Goal: Task Accomplishment & Management: Manage account settings

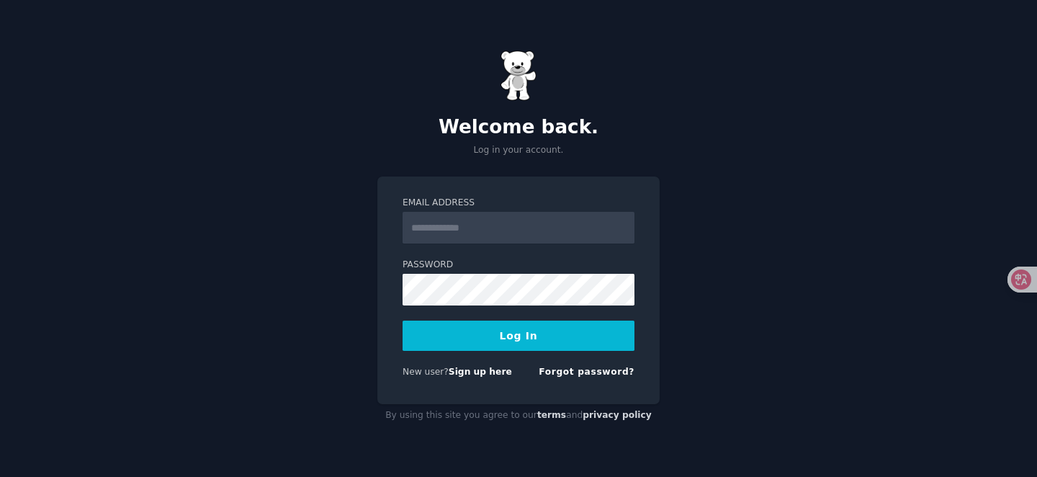
click at [710, 207] on div "Welcome back. Log in your account. Email Address Password Log In New user? Sign…" at bounding box center [518, 238] width 1037 height 477
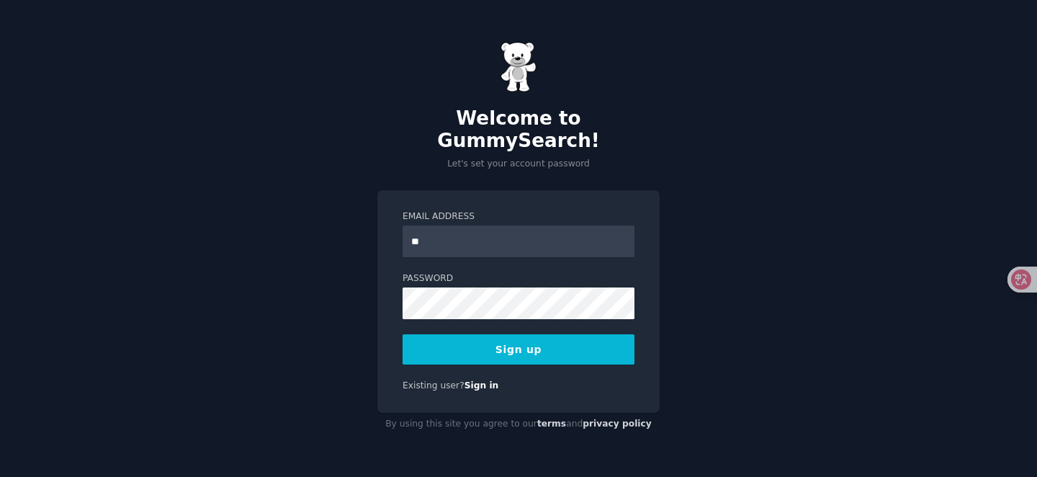
type input "**********"
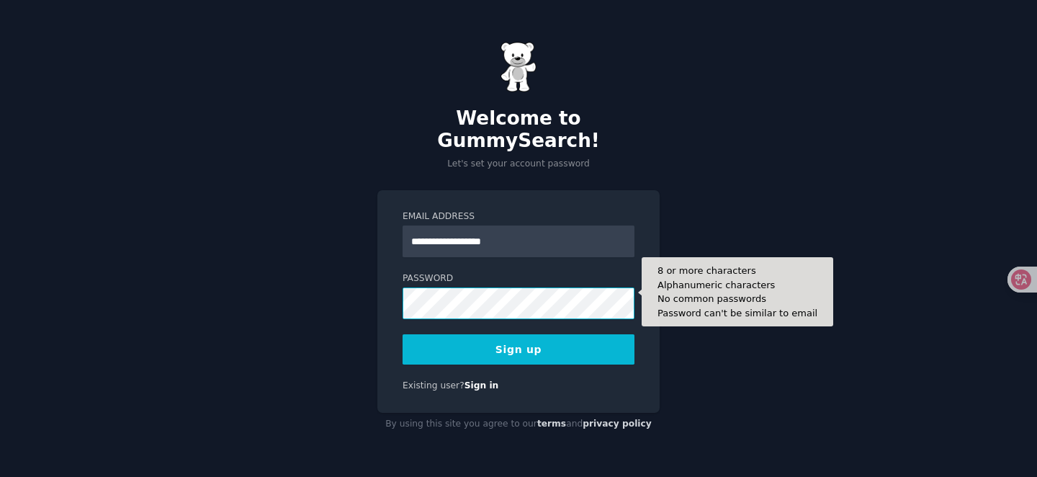
click at [401, 292] on div "**********" at bounding box center [518, 301] width 282 height 223
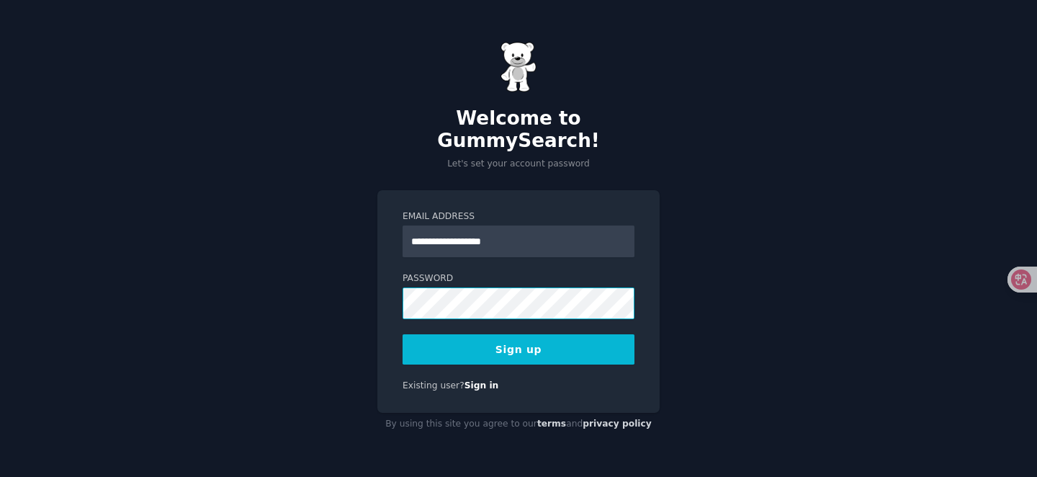
click at [345, 288] on div "**********" at bounding box center [518, 238] width 1037 height 477
click at [392, 291] on div "**********" at bounding box center [518, 301] width 282 height 223
click at [522, 338] on button "Sign up" at bounding box center [519, 349] width 232 height 30
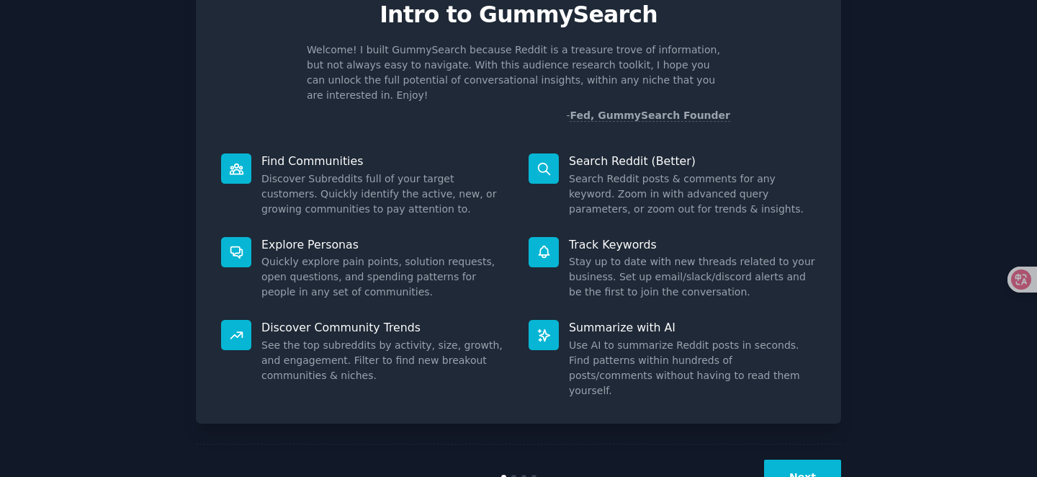
scroll to position [86, 0]
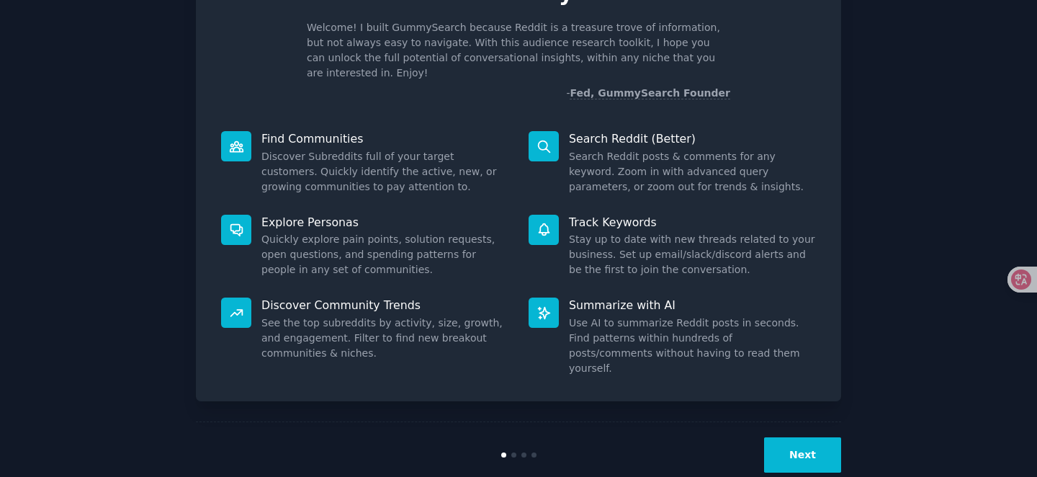
click at [804, 437] on button "Next" at bounding box center [802, 454] width 77 height 35
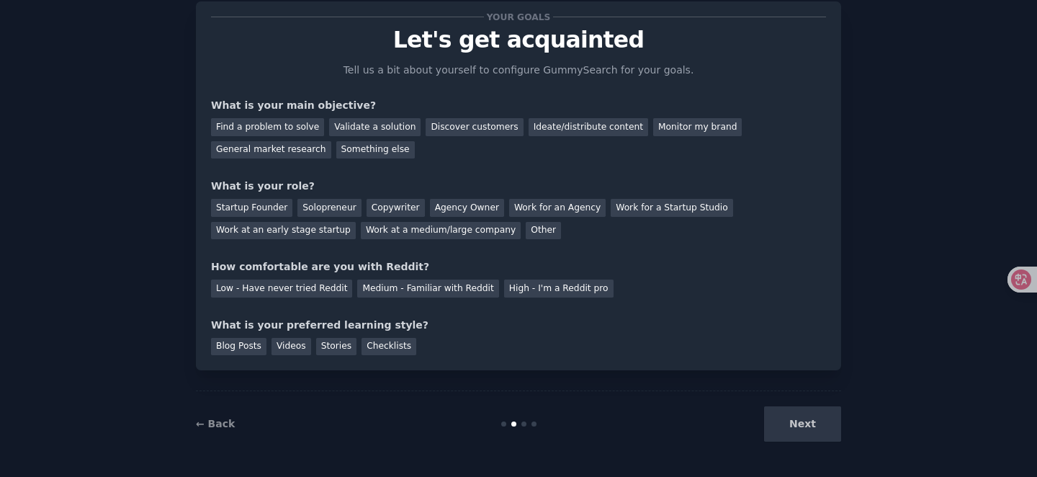
click at [804, 430] on div "Next" at bounding box center [733, 423] width 215 height 35
click at [779, 421] on div "Next" at bounding box center [733, 423] width 215 height 35
click at [788, 429] on div "Next" at bounding box center [733, 423] width 215 height 35
click at [301, 128] on div "Find a problem to solve" at bounding box center [267, 127] width 113 height 18
click at [347, 128] on div "Validate a solution" at bounding box center [374, 127] width 91 height 18
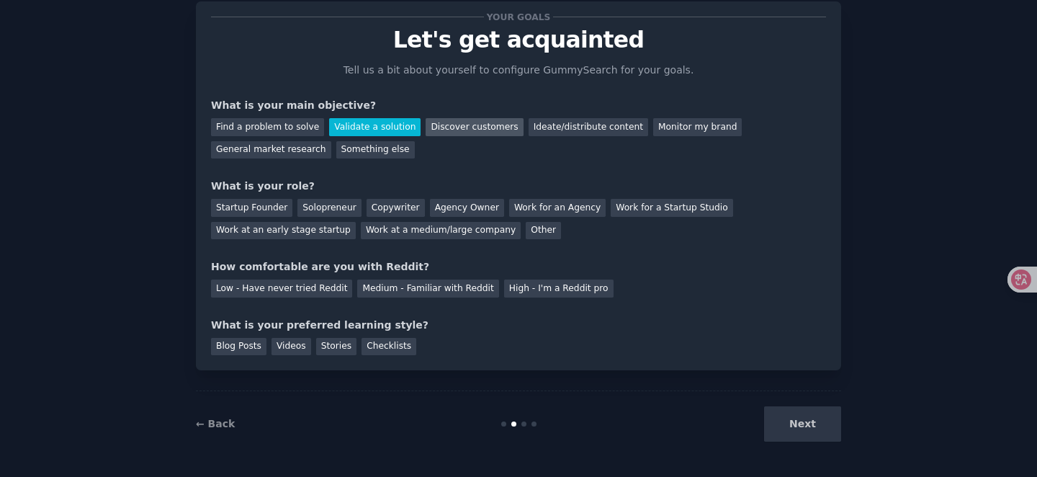
click at [464, 134] on div "Discover customers" at bounding box center [474, 127] width 97 height 18
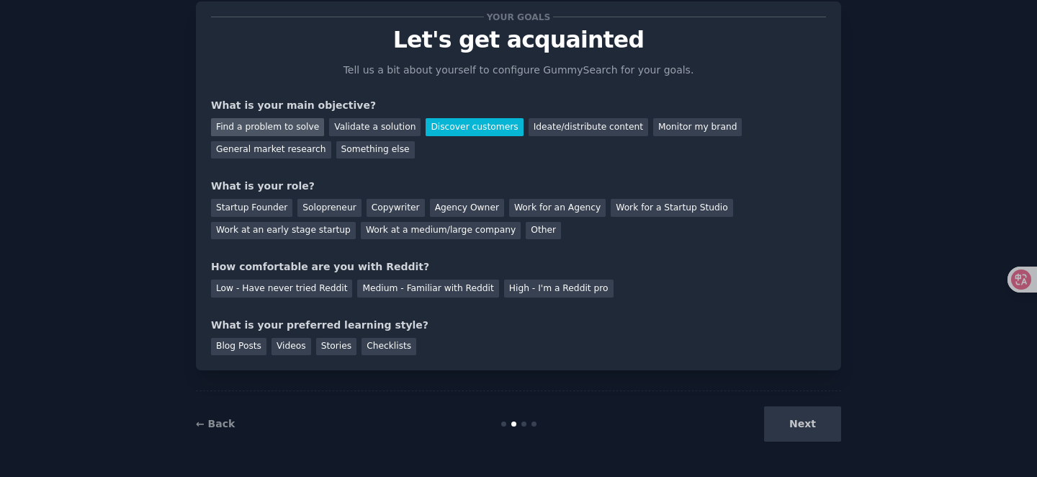
click at [295, 126] on div "Find a problem to solve" at bounding box center [267, 127] width 113 height 18
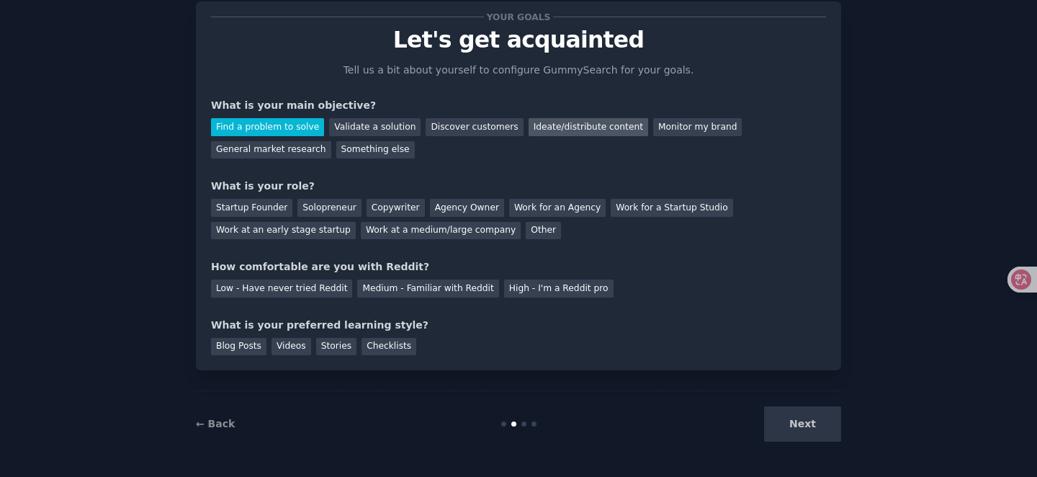
click at [536, 130] on div "Ideate/distribute content" at bounding box center [589, 127] width 120 height 18
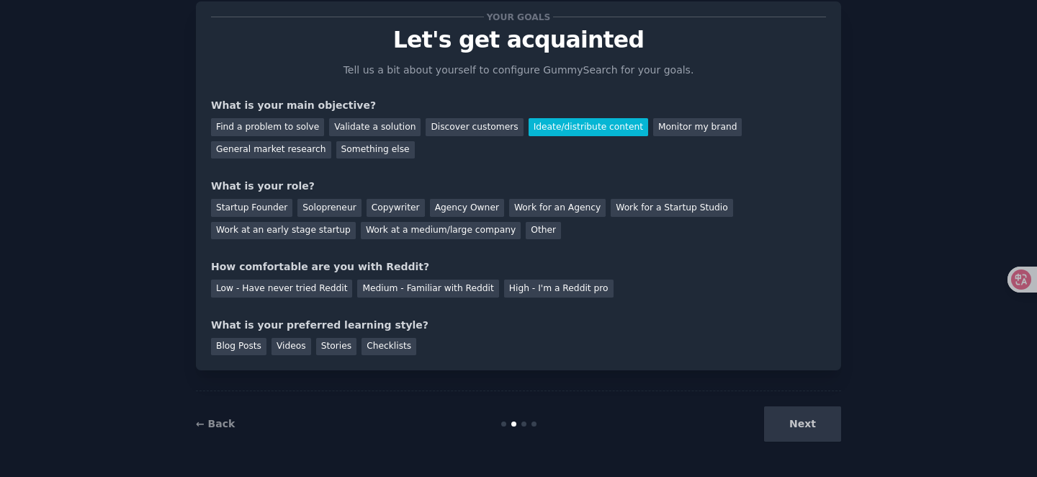
click at [774, 425] on div "Next" at bounding box center [733, 423] width 215 height 35
click at [785, 428] on div "Next" at bounding box center [733, 423] width 215 height 35
click at [522, 423] on div at bounding box center [524, 423] width 5 height 5
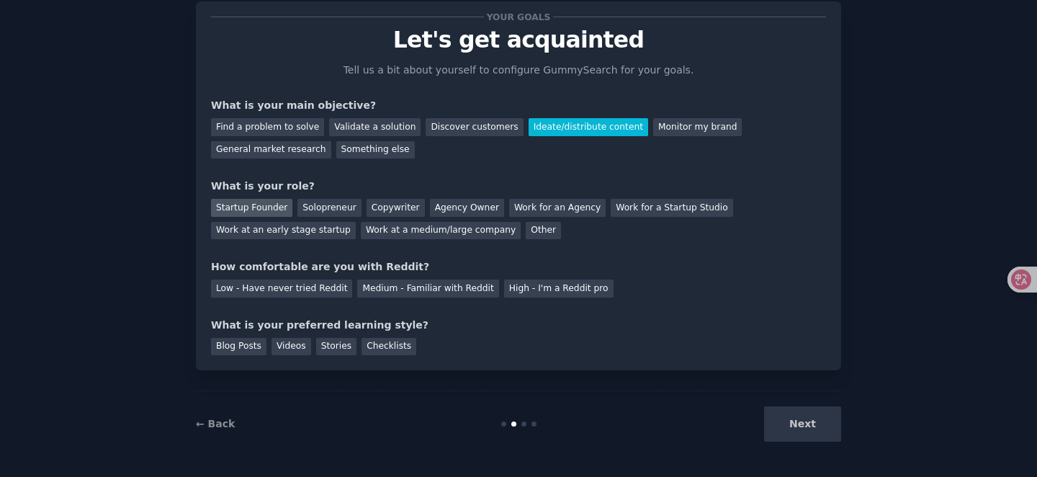
click at [256, 212] on div "Startup Founder" at bounding box center [251, 208] width 81 height 18
click at [310, 294] on div "Low - Have never tried Reddit" at bounding box center [281, 289] width 141 height 18
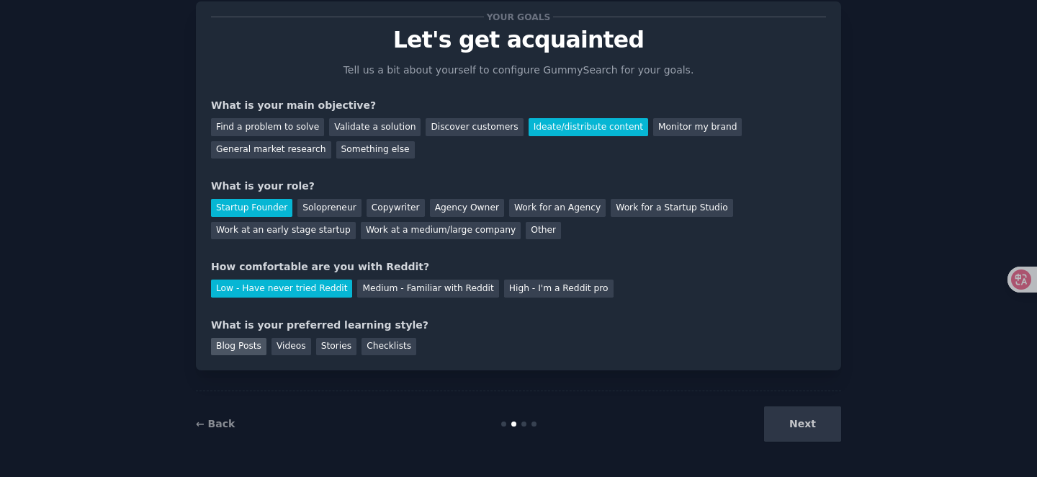
click at [211, 343] on div "Blog Posts" at bounding box center [238, 347] width 55 height 18
click at [807, 426] on button "Next" at bounding box center [802, 423] width 77 height 35
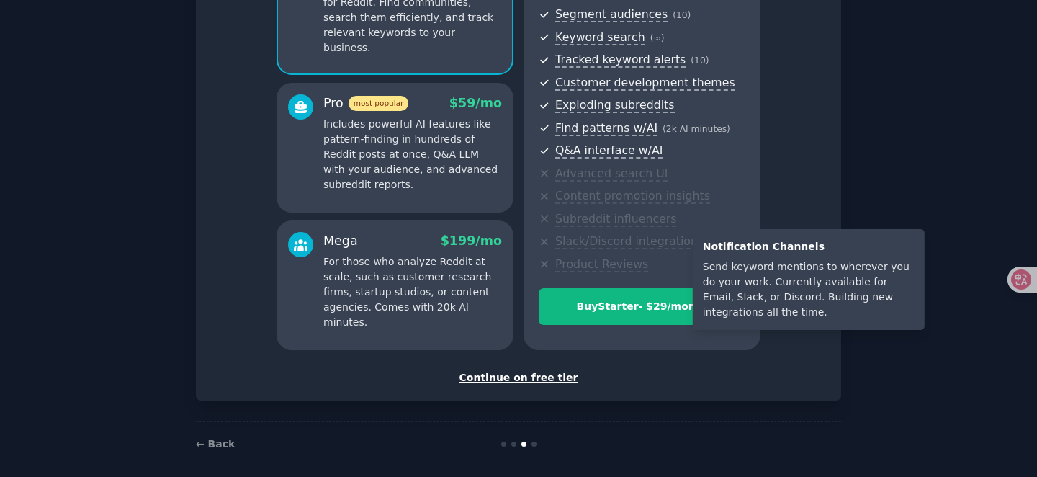
scroll to position [184, 0]
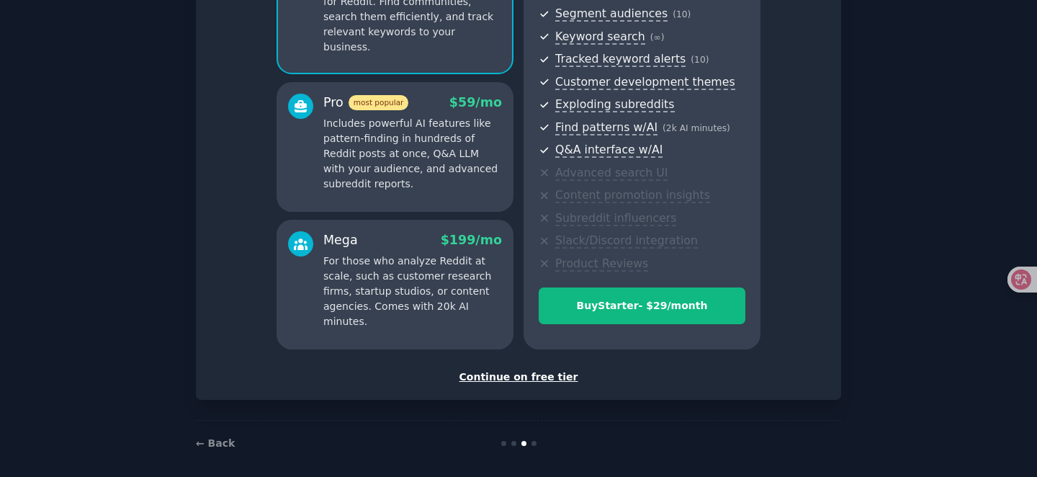
click at [504, 378] on div "Continue on free tier" at bounding box center [518, 377] width 615 height 15
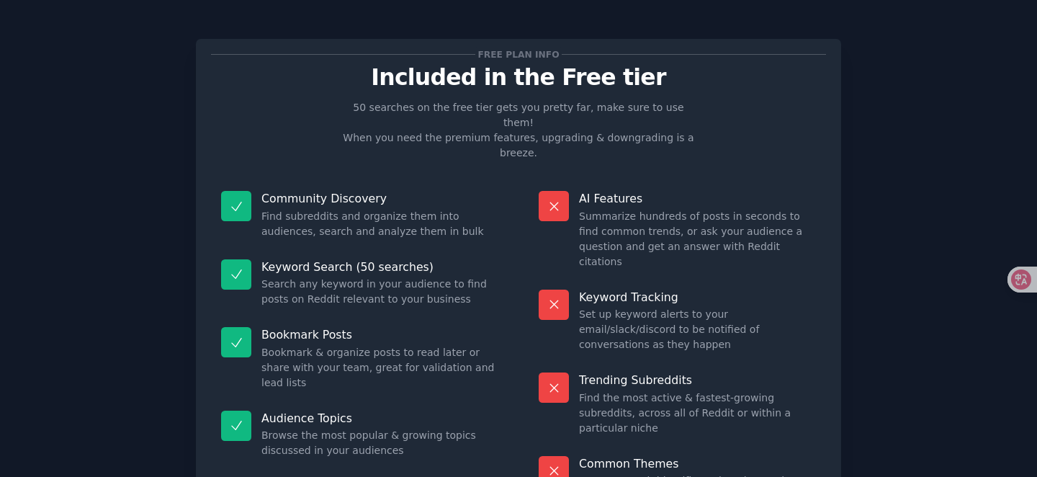
scroll to position [84, 0]
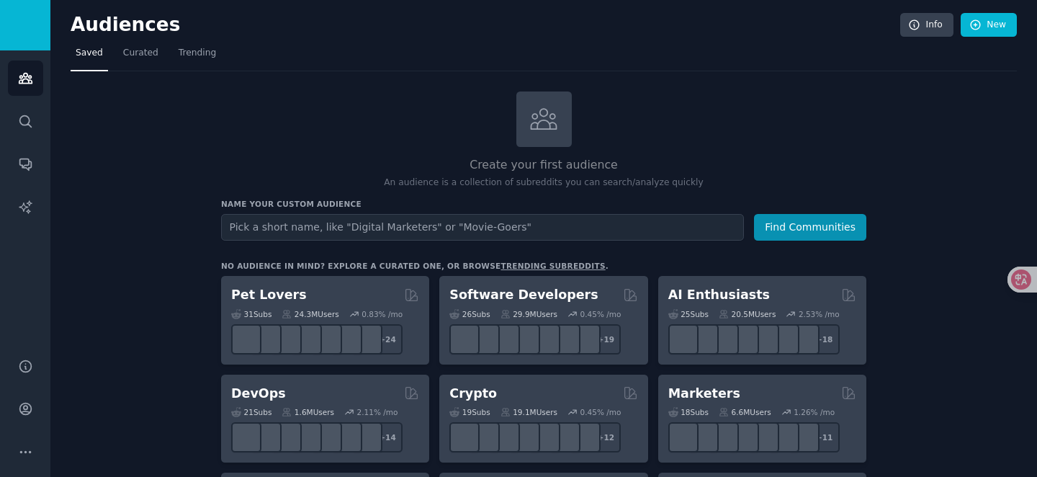
scroll to position [66, 0]
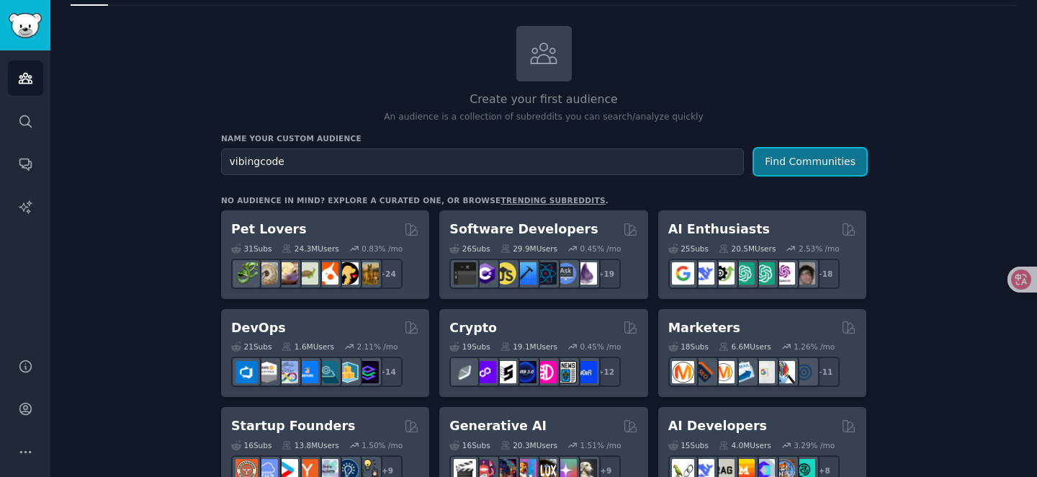
click at [793, 167] on button "Find Communities" at bounding box center [810, 161] width 112 height 27
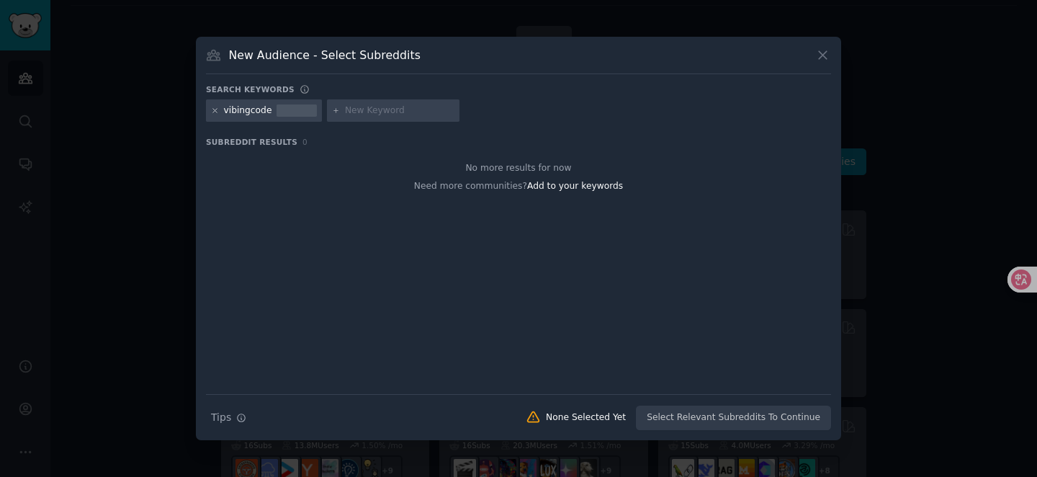
click at [214, 112] on icon at bounding box center [215, 111] width 8 height 8
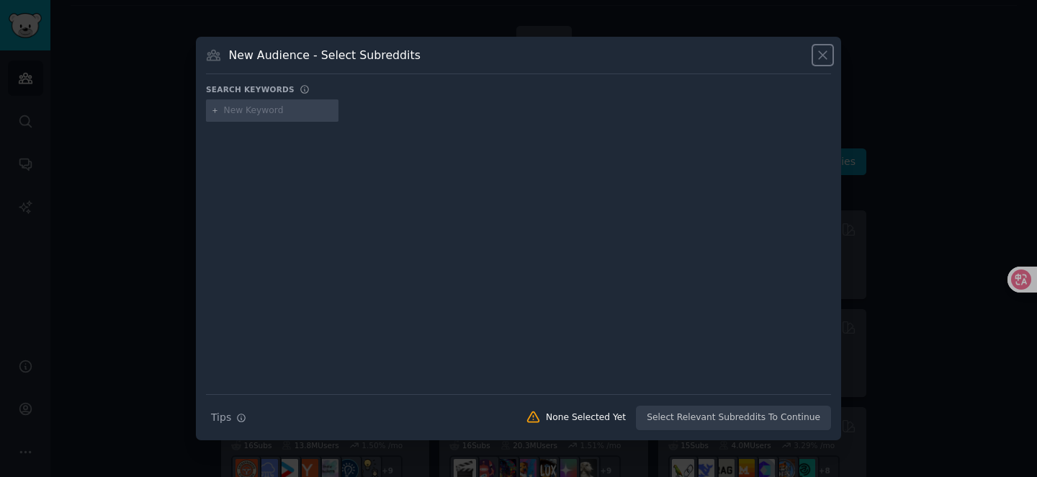
click at [823, 56] on icon at bounding box center [822, 55] width 15 height 15
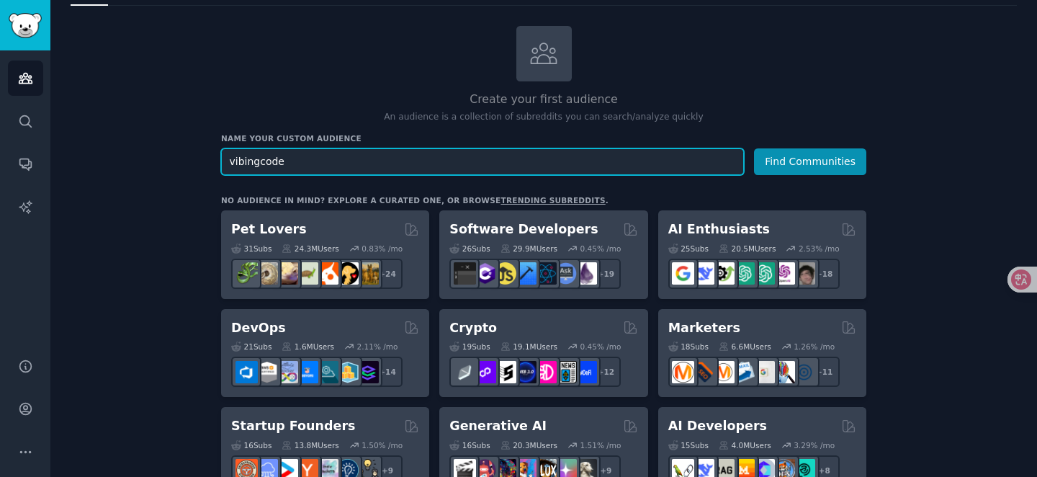
drag, startPoint x: 340, startPoint y: 161, endPoint x: 174, endPoint y: 142, distance: 166.7
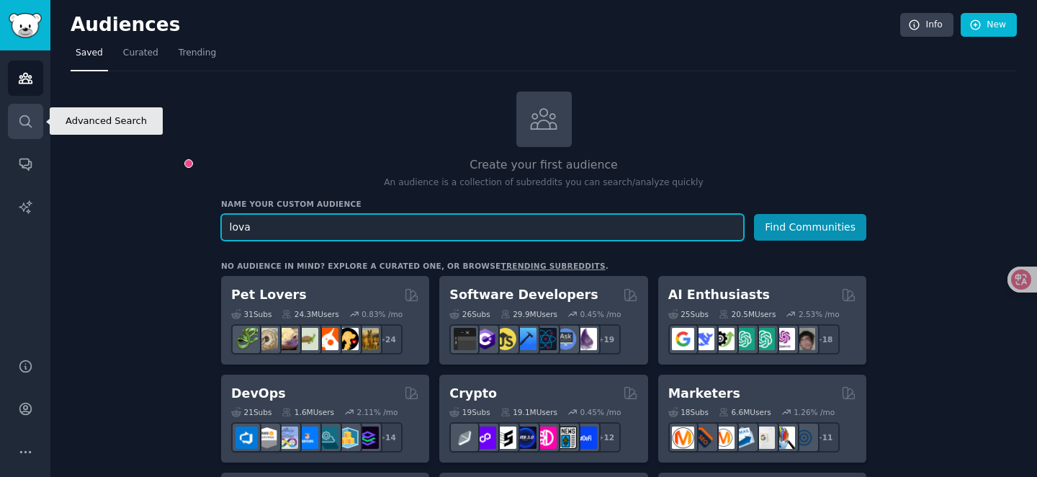
type input "lova"
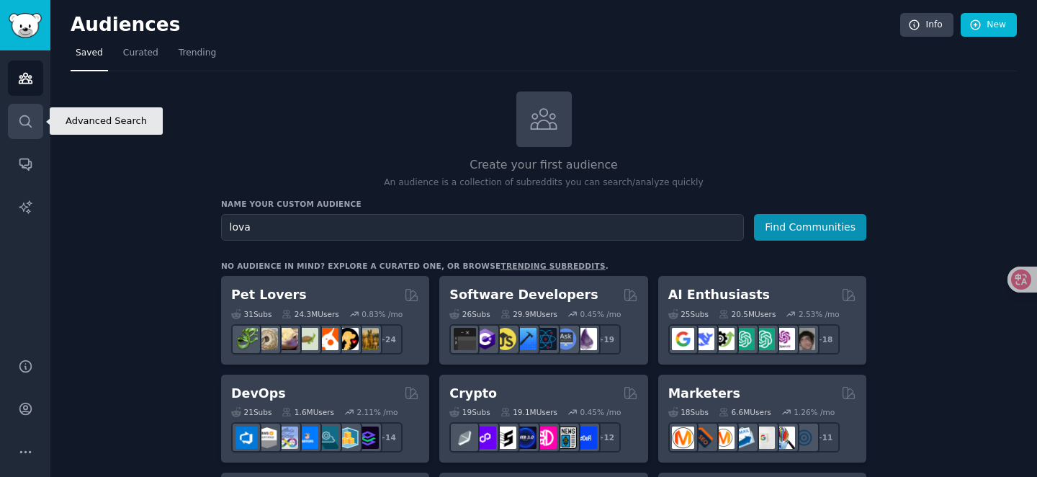
click at [16, 131] on link "Search" at bounding box center [25, 121] width 35 height 35
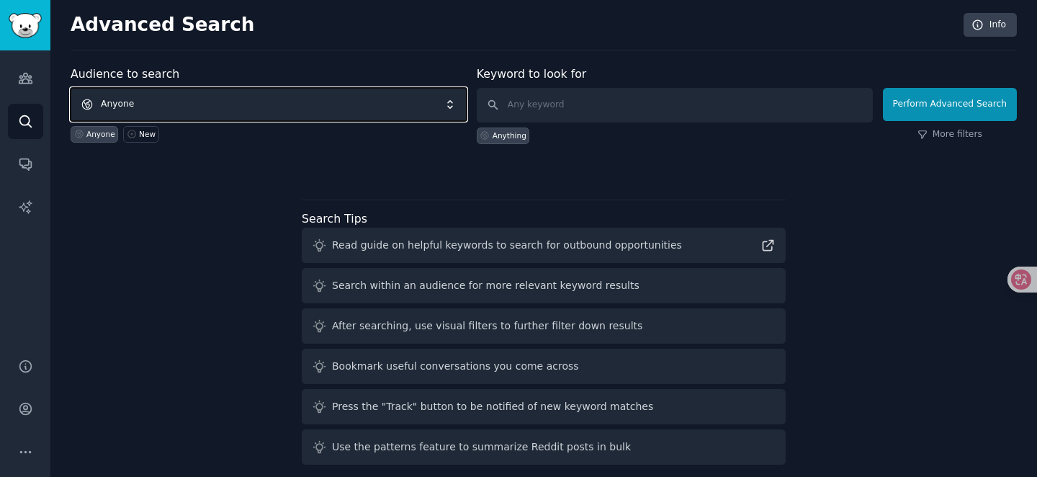
click at [214, 109] on span "Anyone" at bounding box center [269, 104] width 396 height 33
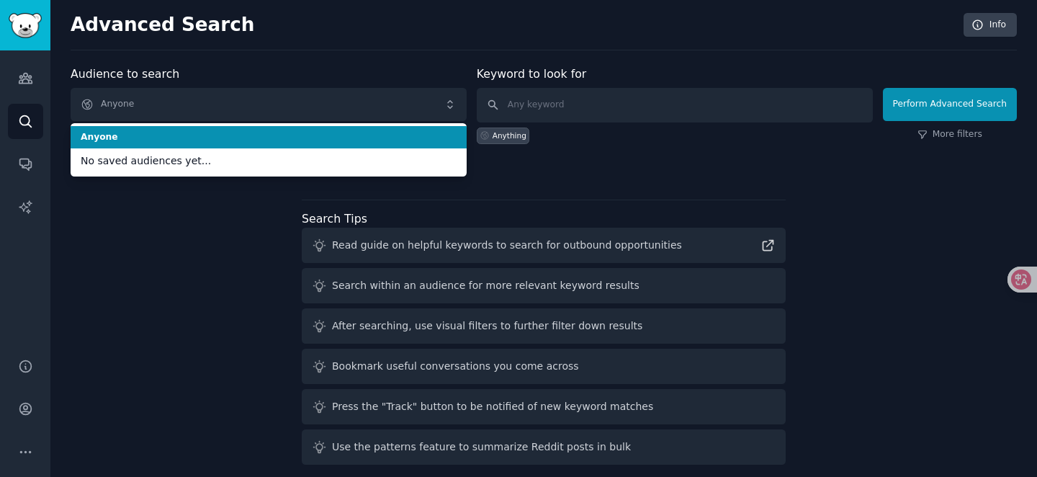
click at [202, 135] on span "Anyone" at bounding box center [269, 137] width 376 height 13
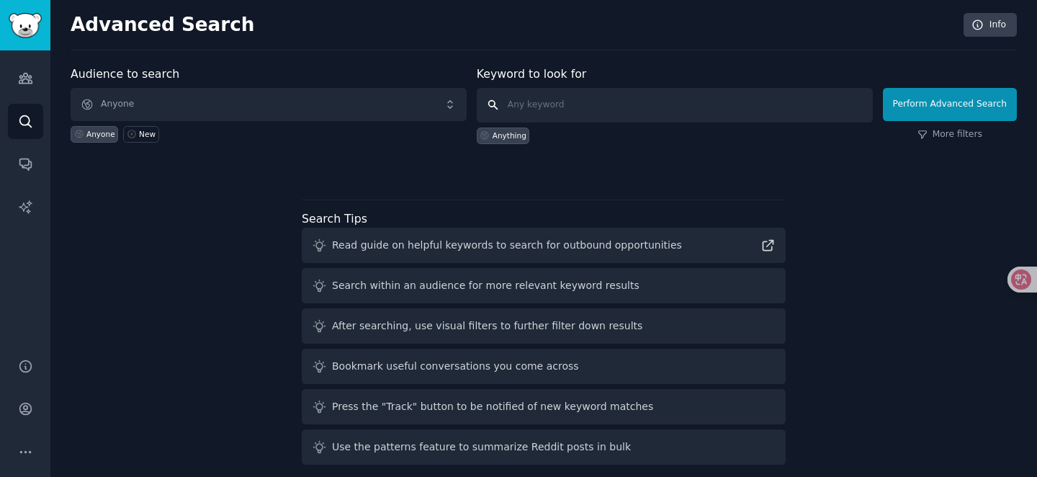
type input "t"
type input "l"
type input "template"
click button "Perform Advanced Search" at bounding box center [950, 104] width 134 height 33
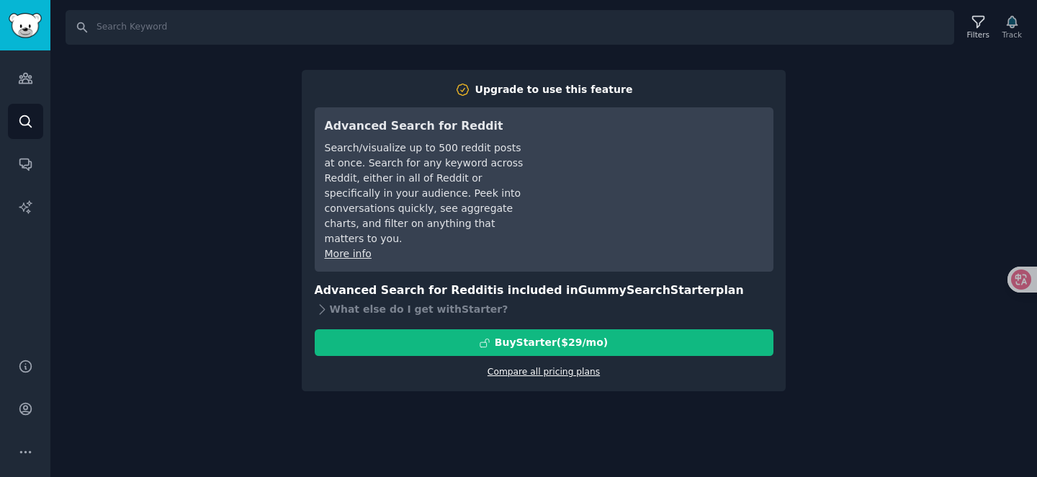
click at [554, 367] on link "Compare all pricing plans" at bounding box center [544, 372] width 112 height 10
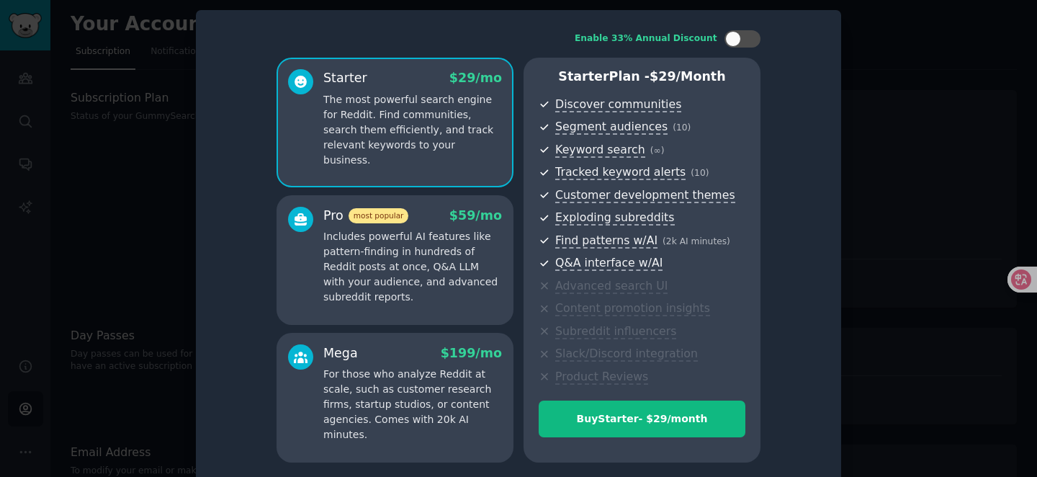
click at [890, 64] on div at bounding box center [518, 238] width 1037 height 477
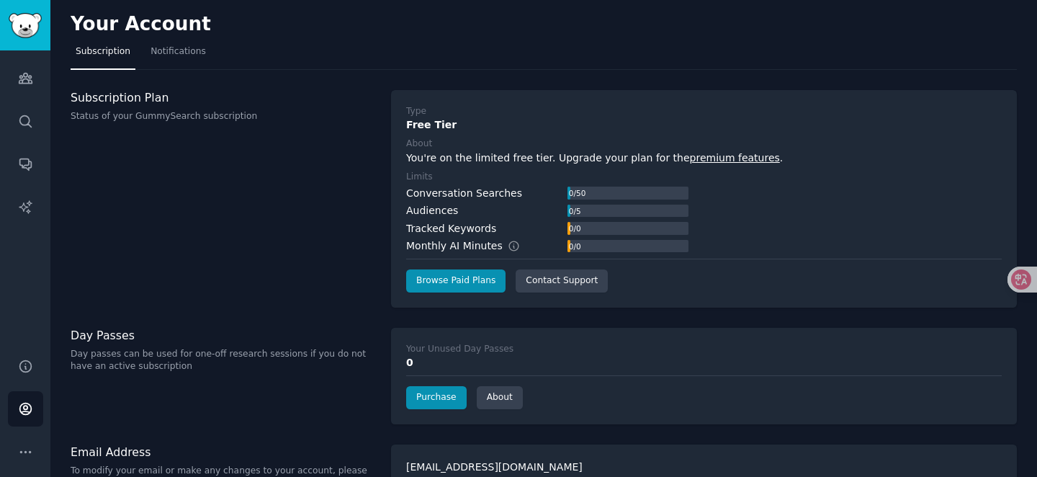
click at [303, 238] on div "Subscription Plan Status of your GummySearch subscription" at bounding box center [223, 199] width 305 height 218
click at [32, 117] on link "Search" at bounding box center [25, 121] width 35 height 35
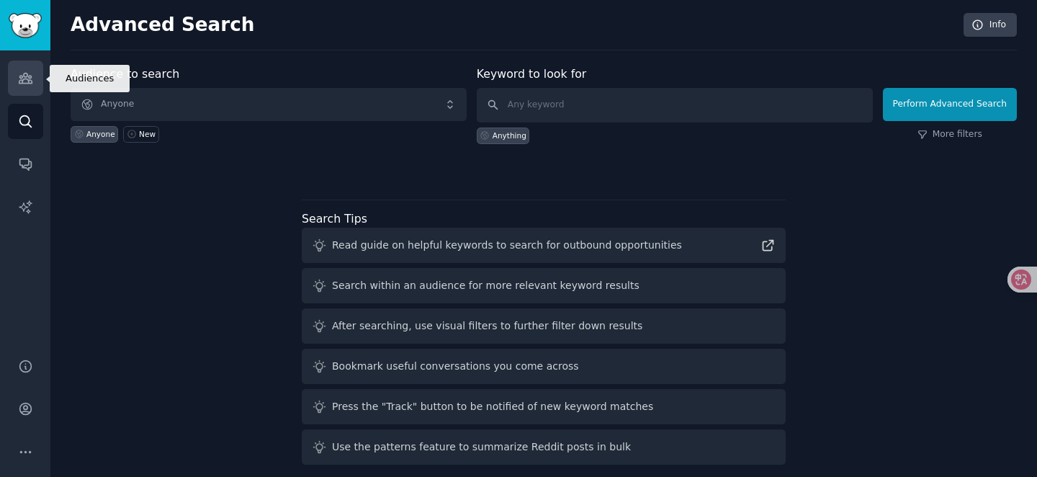
click at [22, 79] on icon "Sidebar" at bounding box center [25, 78] width 13 height 10
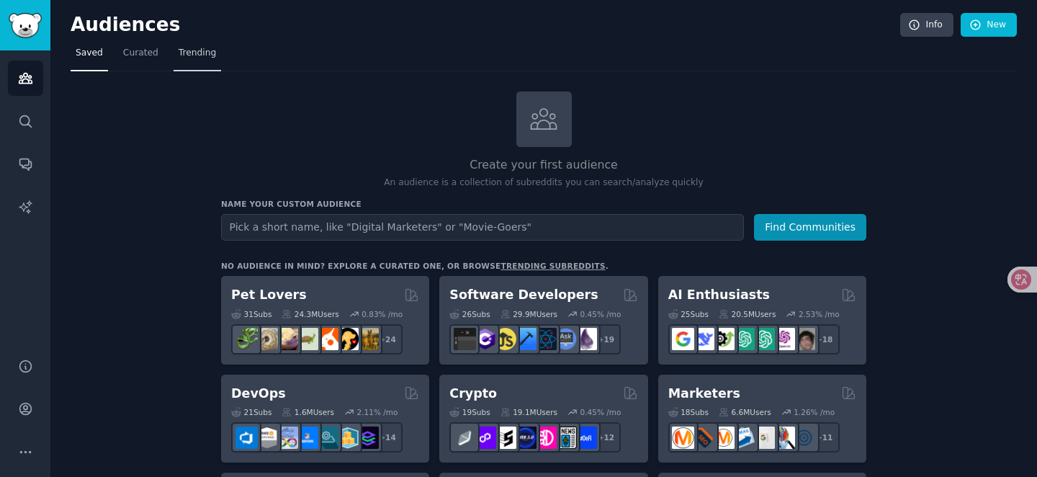
click at [202, 64] on link "Trending" at bounding box center [198, 57] width 48 height 30
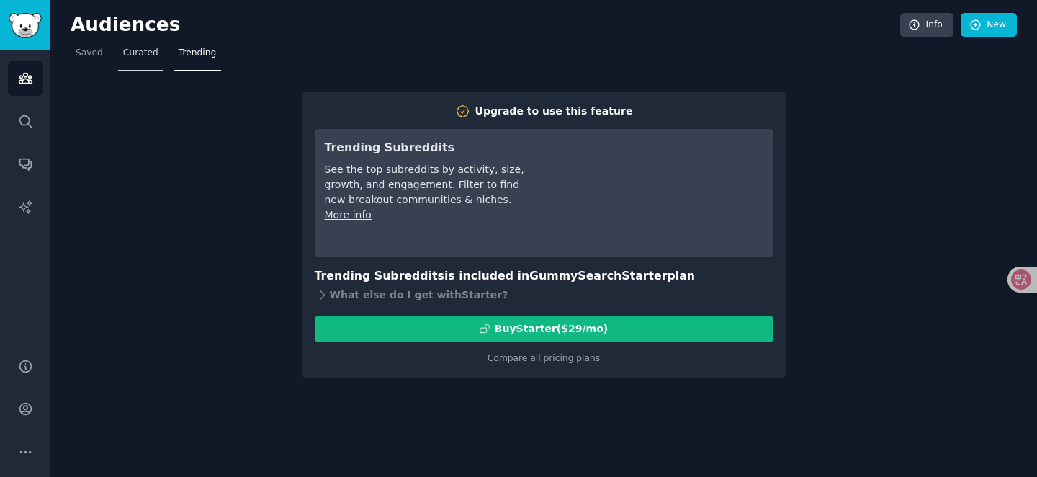
click at [156, 68] on link "Curated" at bounding box center [140, 57] width 45 height 30
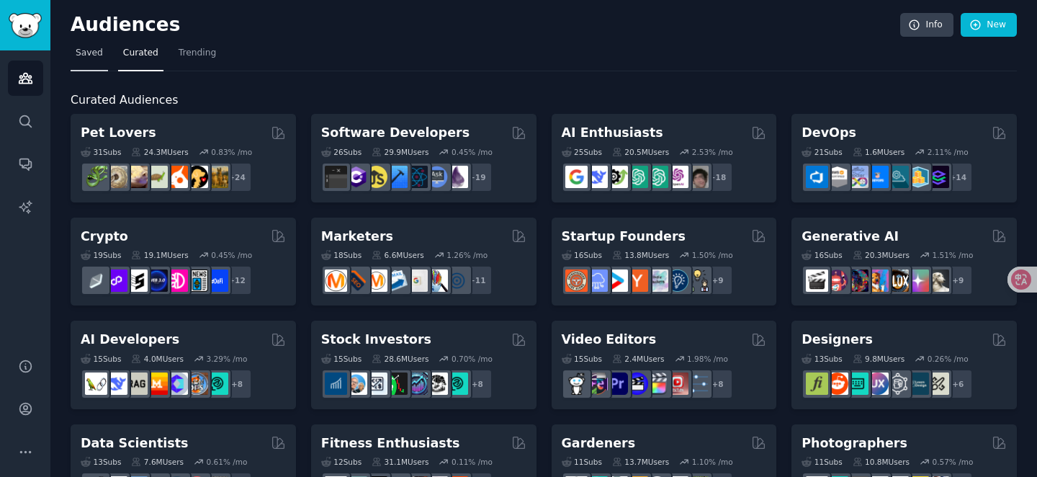
click at [92, 52] on span "Saved" at bounding box center [89, 53] width 27 height 13
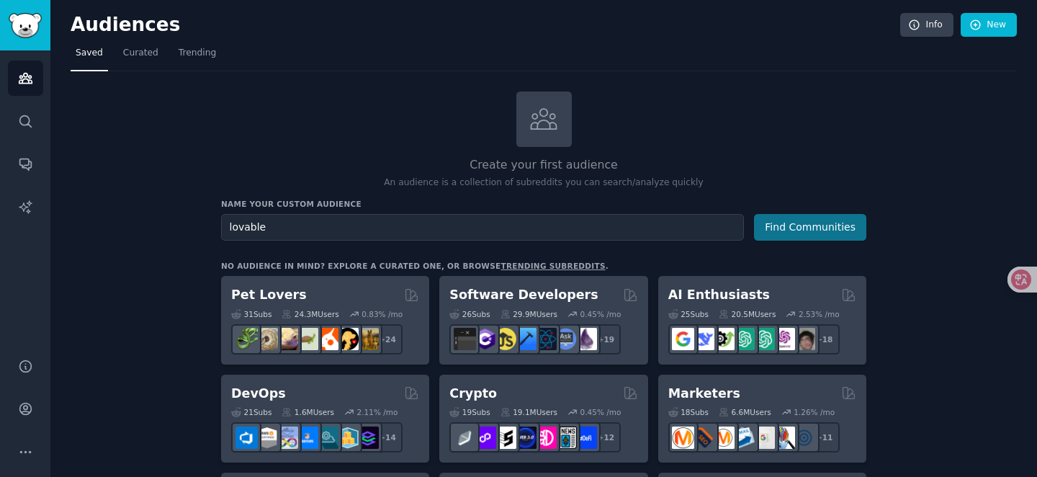
type input "lovable"
click at [784, 236] on button "Find Communities" at bounding box center [810, 227] width 112 height 27
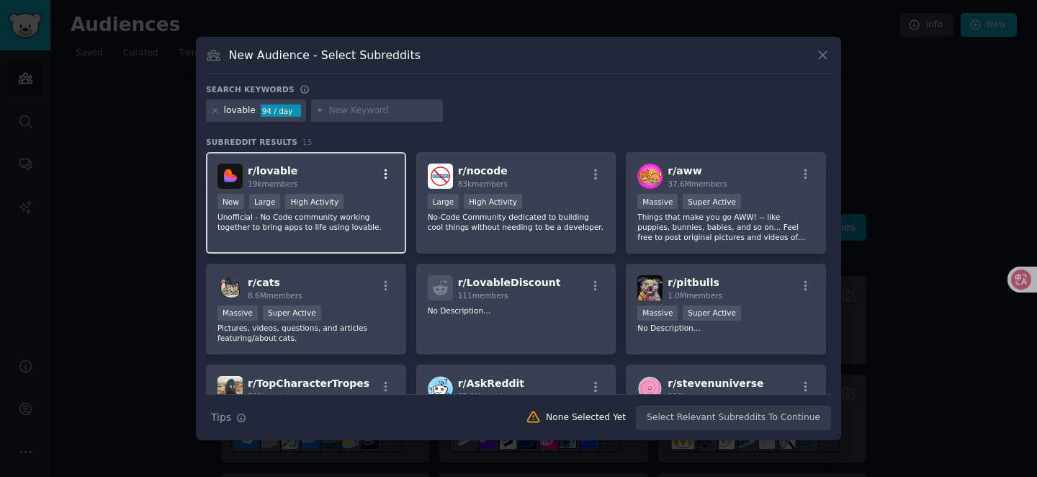
click at [377, 177] on button "button" at bounding box center [386, 174] width 18 height 13
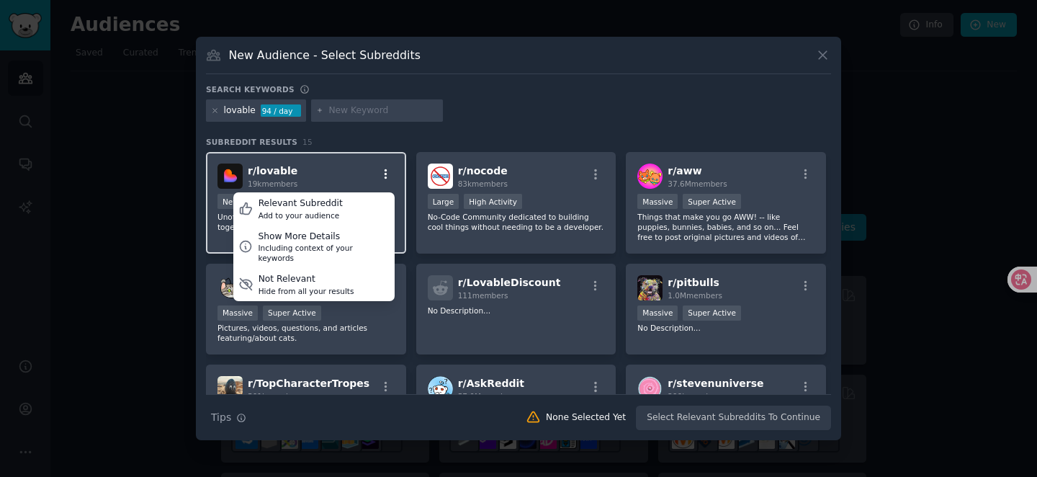
click at [386, 176] on icon "button" at bounding box center [386, 174] width 13 height 13
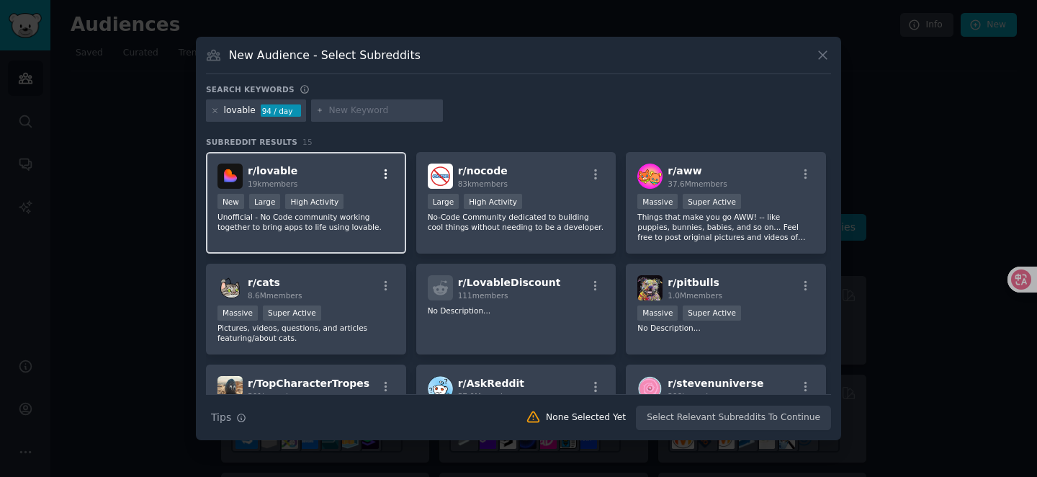
click at [386, 176] on icon "button" at bounding box center [386, 174] width 13 height 13
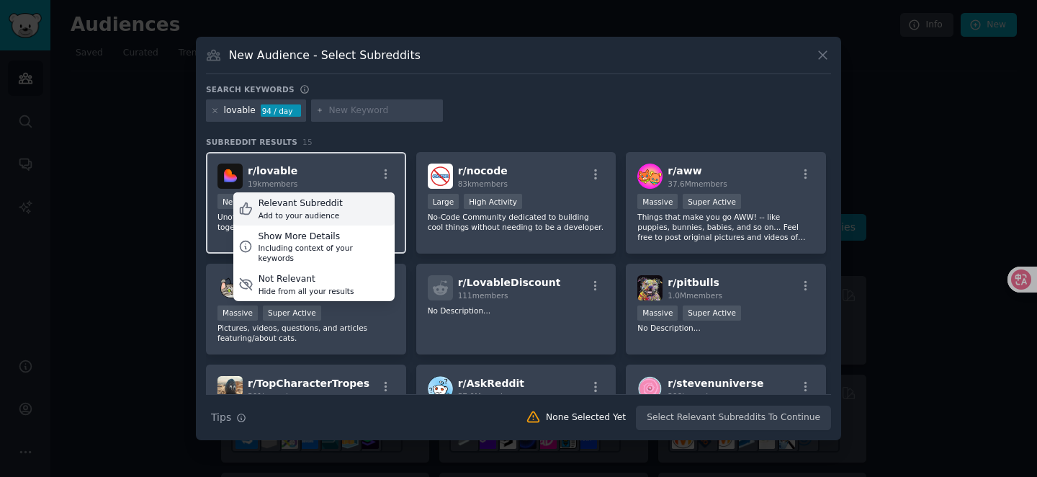
click at [356, 210] on div "Relevant Subreddit Add to your audience" at bounding box center [313, 208] width 161 height 33
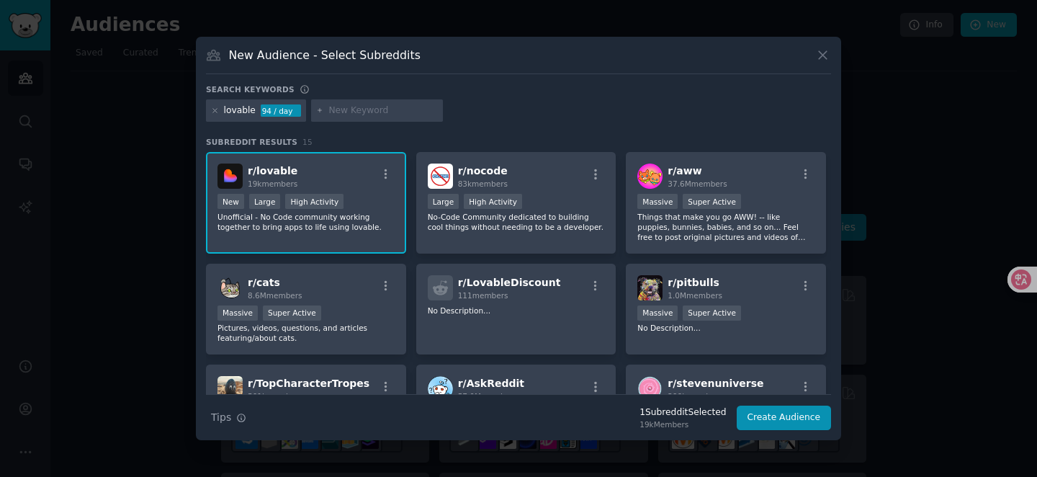
click at [368, 104] on div at bounding box center [377, 110] width 133 height 23
click at [354, 112] on input "text" at bounding box center [384, 110] width 110 height 13
type input "template"
click at [494, 111] on div "lovable 94 / day template" at bounding box center [518, 113] width 625 height 28
click at [312, 185] on div "r/ lovable 19k members" at bounding box center [306, 176] width 177 height 25
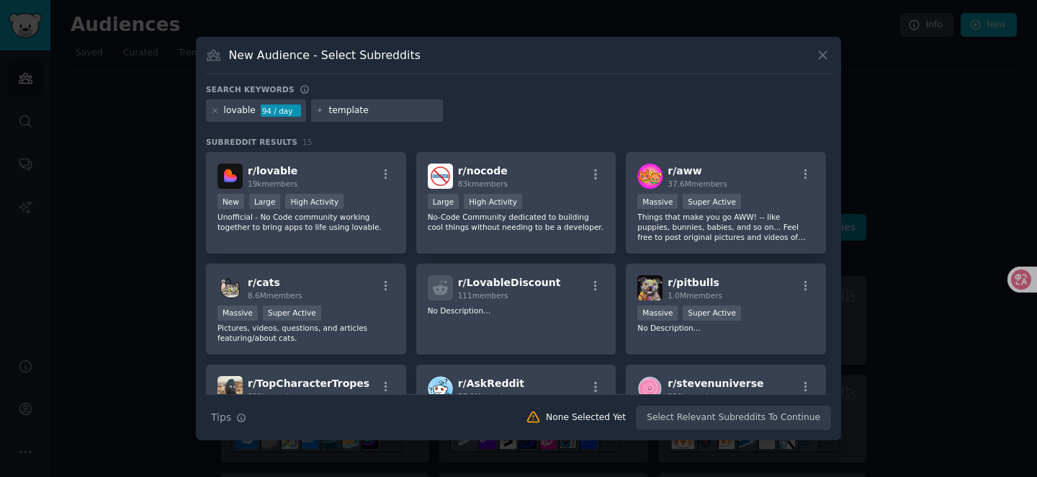
click at [374, 107] on input "template" at bounding box center [384, 110] width 110 height 13
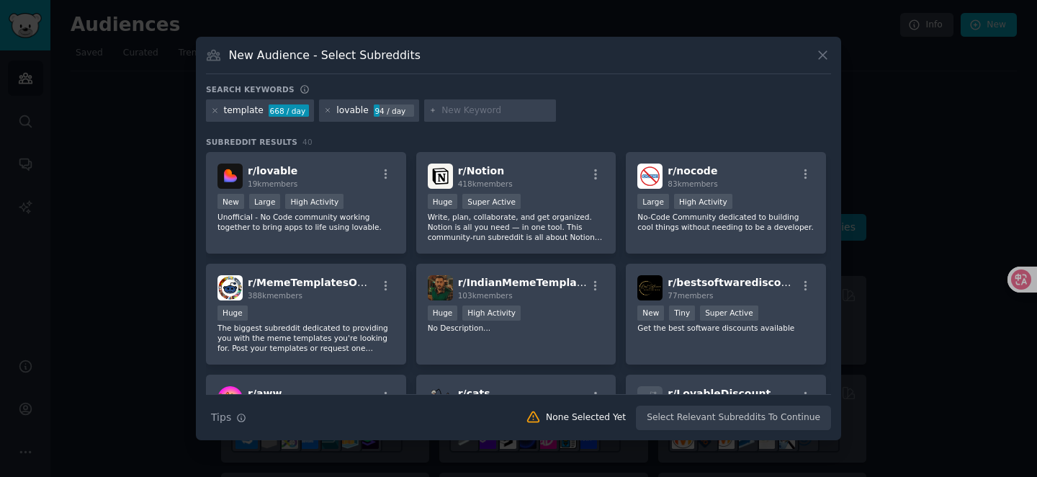
click at [341, 218] on p "Unofficial - No Code community working together to bring apps to life using lov…" at bounding box center [306, 222] width 177 height 20
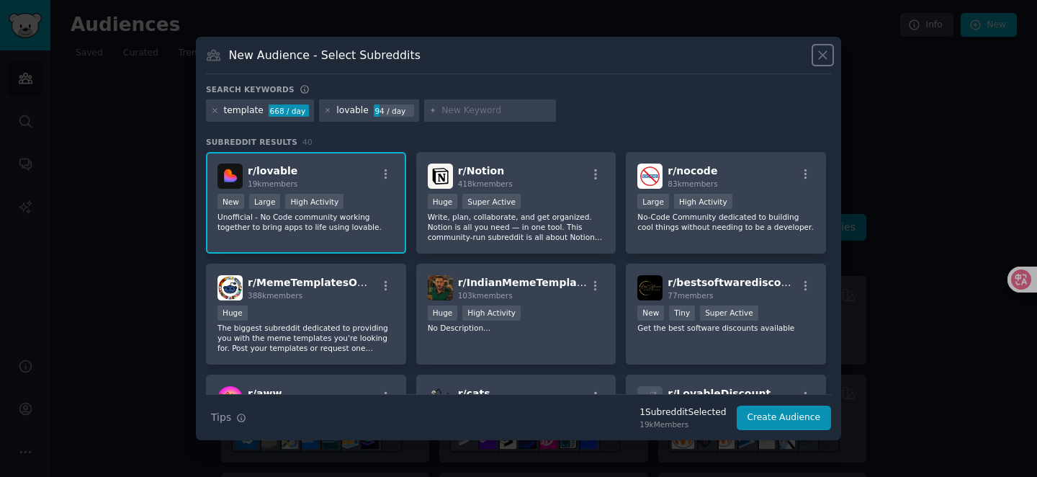
click at [823, 61] on icon at bounding box center [822, 55] width 15 height 15
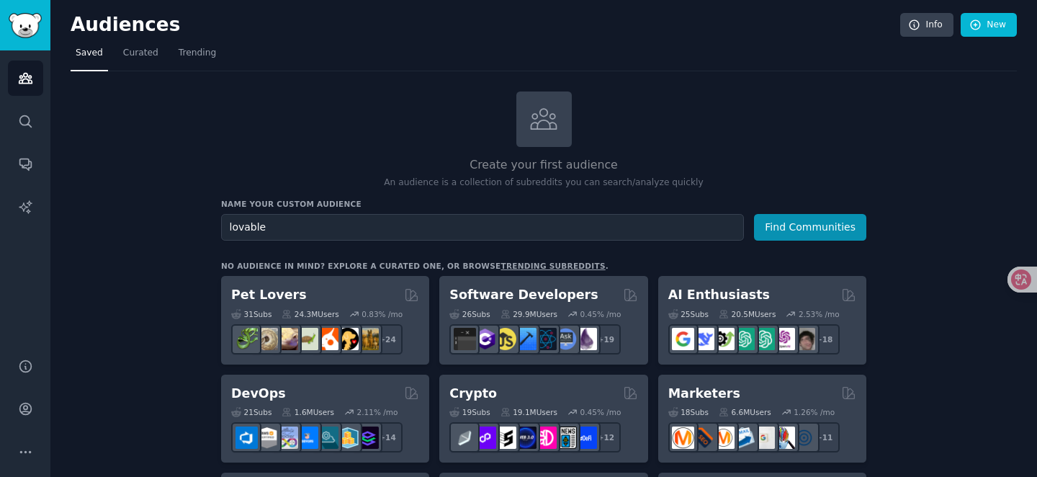
click at [297, 185] on p "An audience is a collection of subreddits you can search/analyze quickly" at bounding box center [543, 182] width 645 height 13
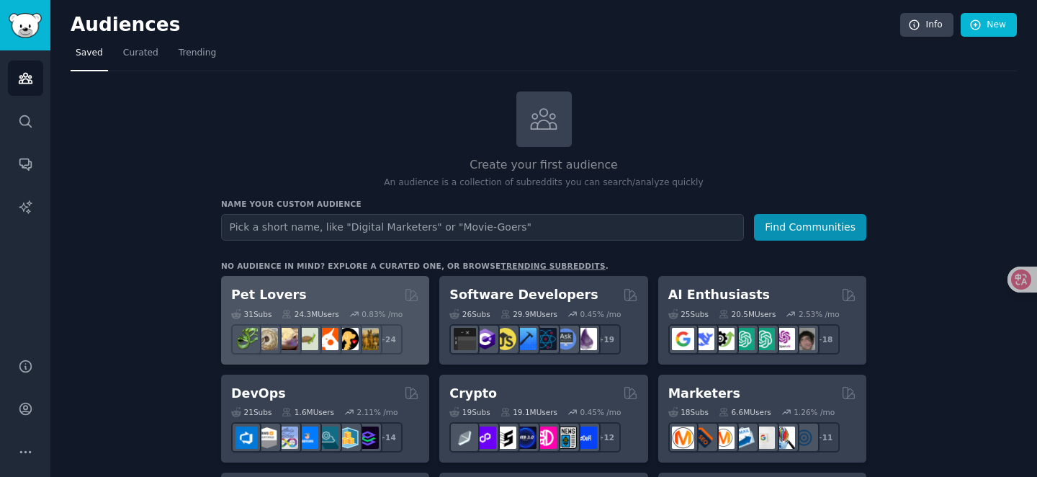
click at [326, 294] on div "Pet Lovers" at bounding box center [325, 295] width 188 height 18
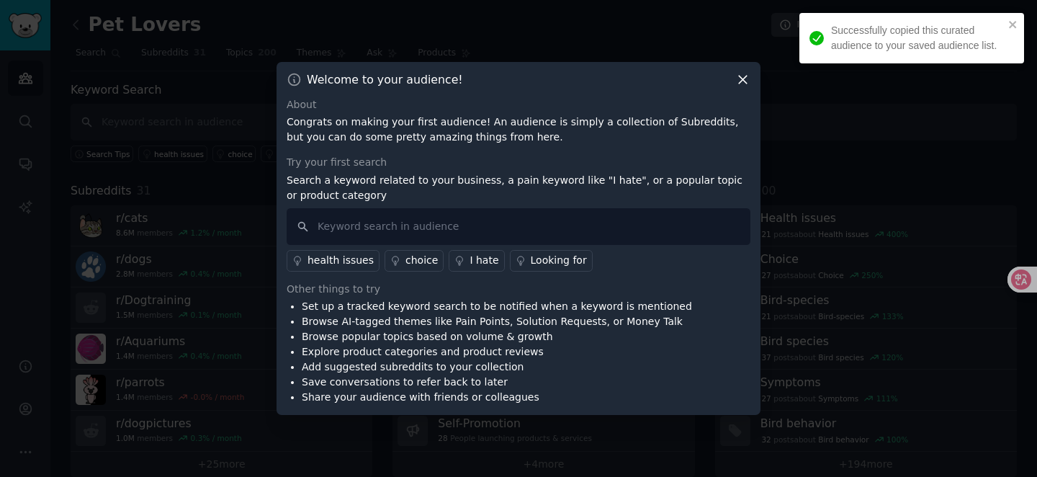
click at [742, 74] on icon at bounding box center [743, 79] width 15 height 15
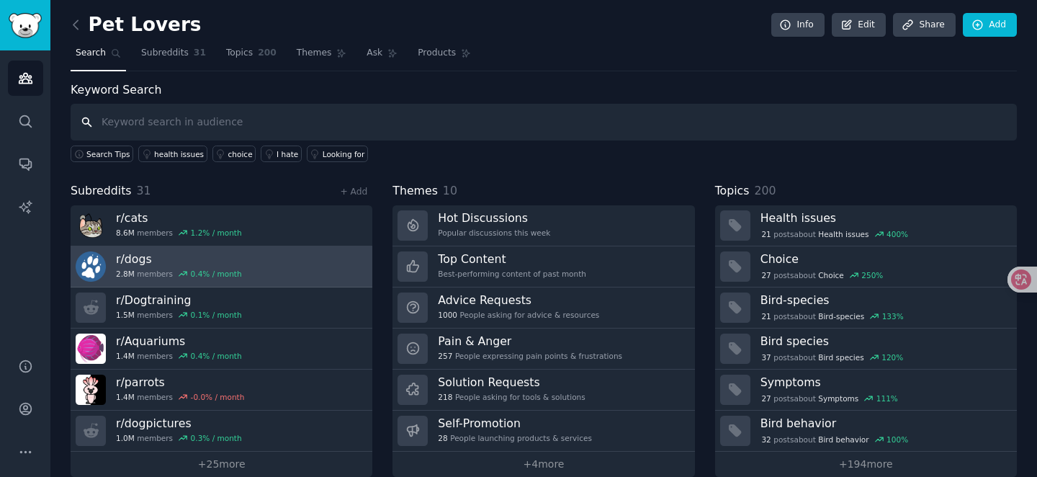
scroll to position [19, 0]
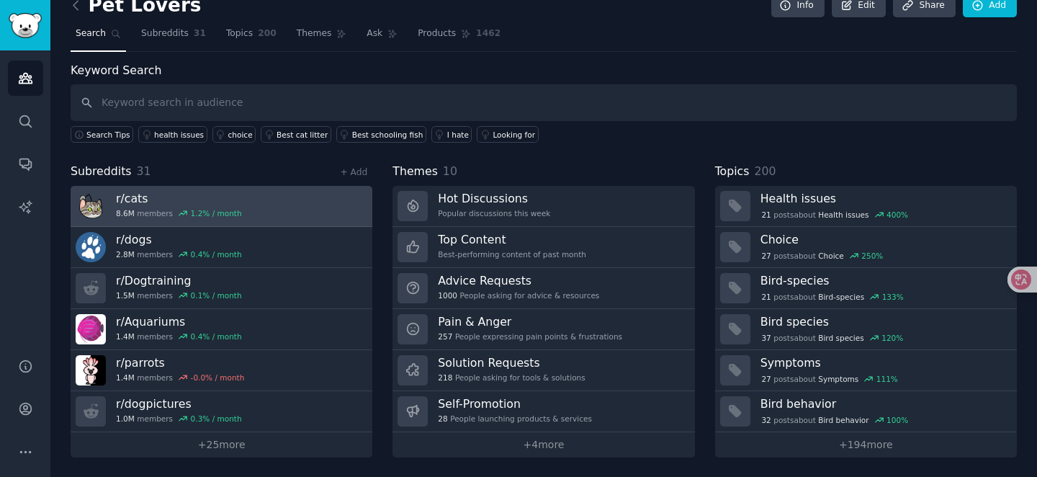
click at [205, 205] on h3 "r/ cats" at bounding box center [179, 198] width 126 height 15
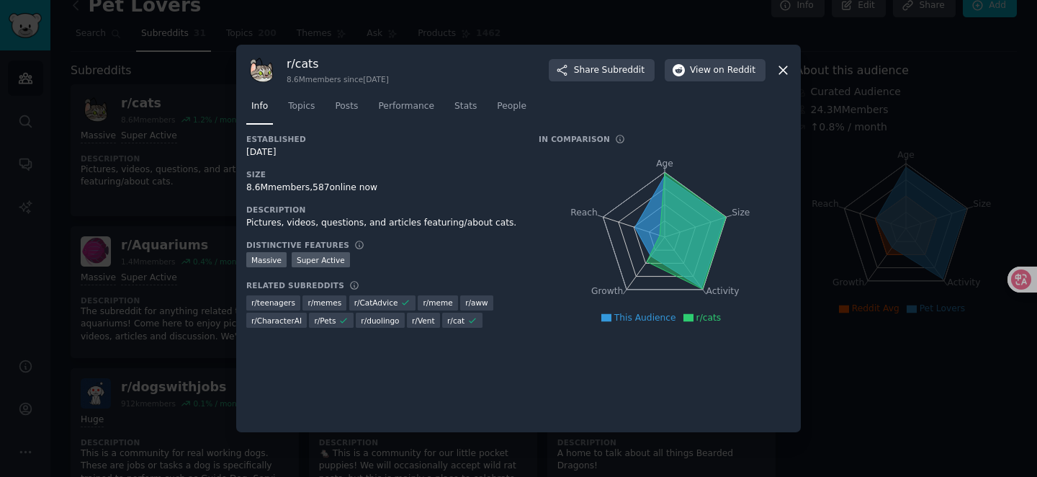
click at [787, 63] on icon at bounding box center [783, 70] width 15 height 15
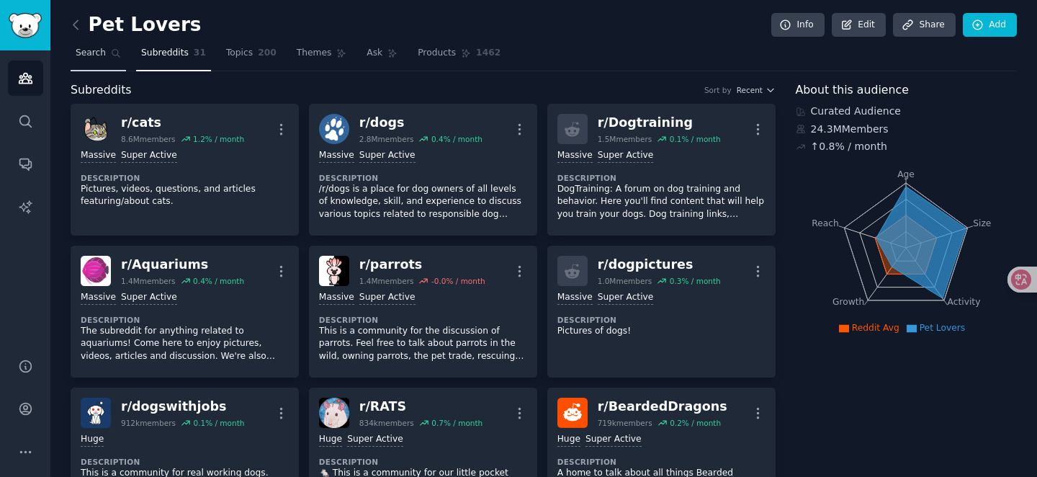
click at [102, 69] on link "Search" at bounding box center [98, 57] width 55 height 30
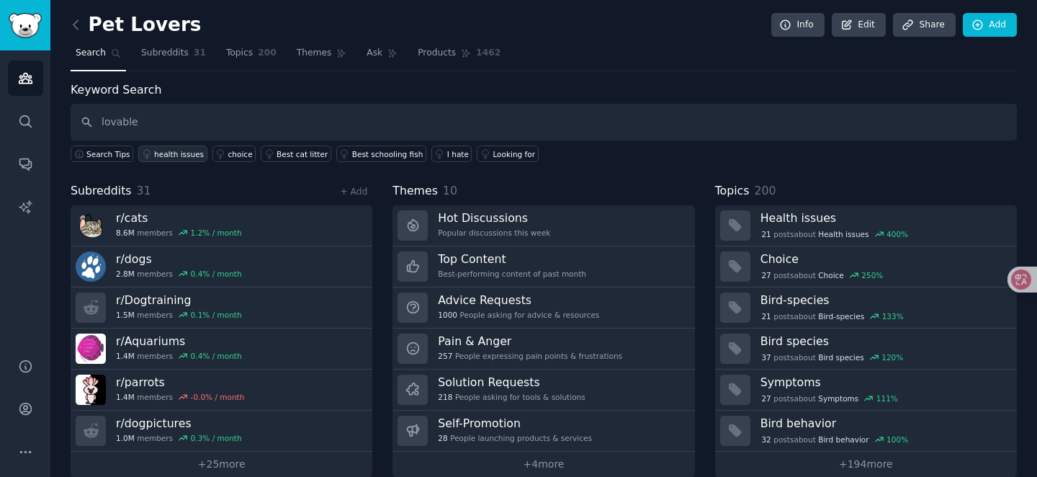
type input "lovable"
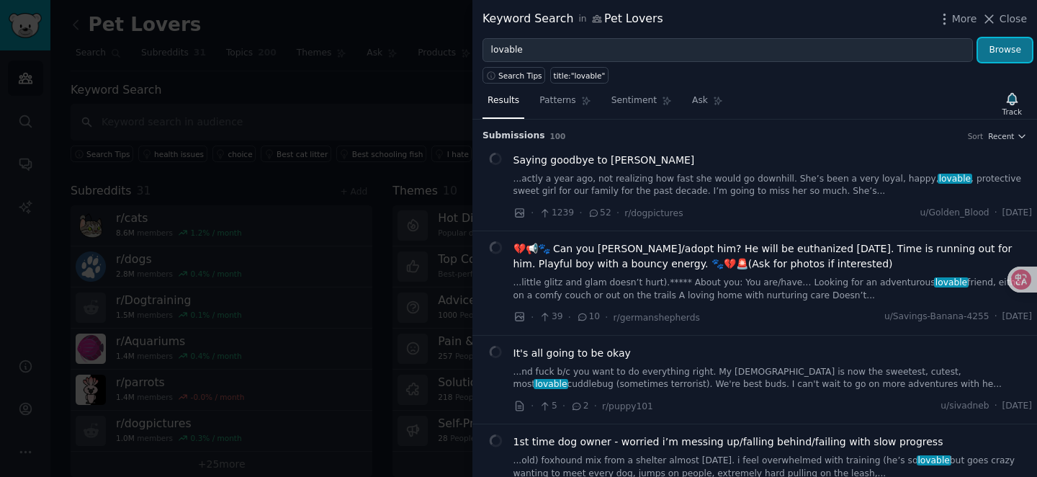
click at [1002, 51] on button "Browse" at bounding box center [1005, 50] width 54 height 24
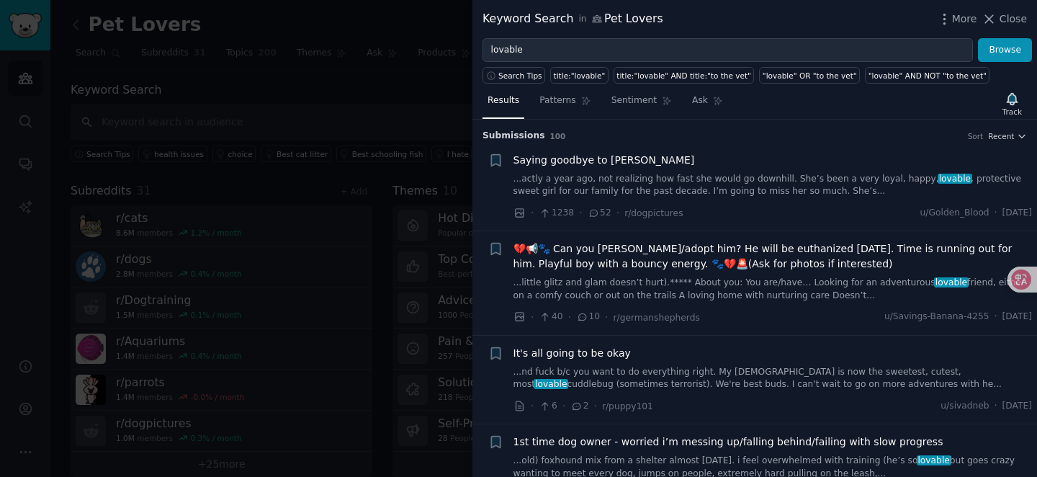
click at [443, 96] on div at bounding box center [518, 238] width 1037 height 477
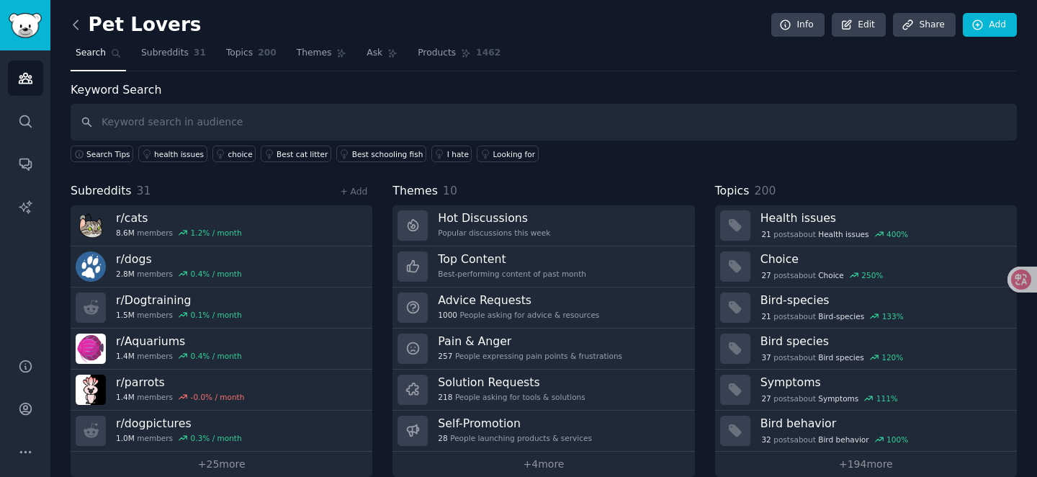
click at [73, 29] on icon at bounding box center [75, 24] width 15 height 15
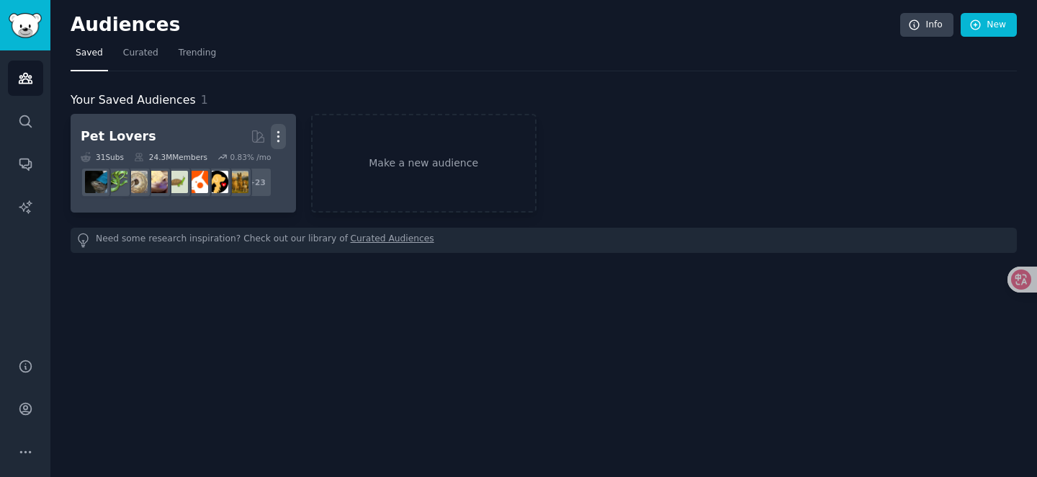
click at [277, 136] on icon "button" at bounding box center [277, 137] width 1 height 10
click at [246, 169] on p "Delete" at bounding box center [239, 166] width 33 height 15
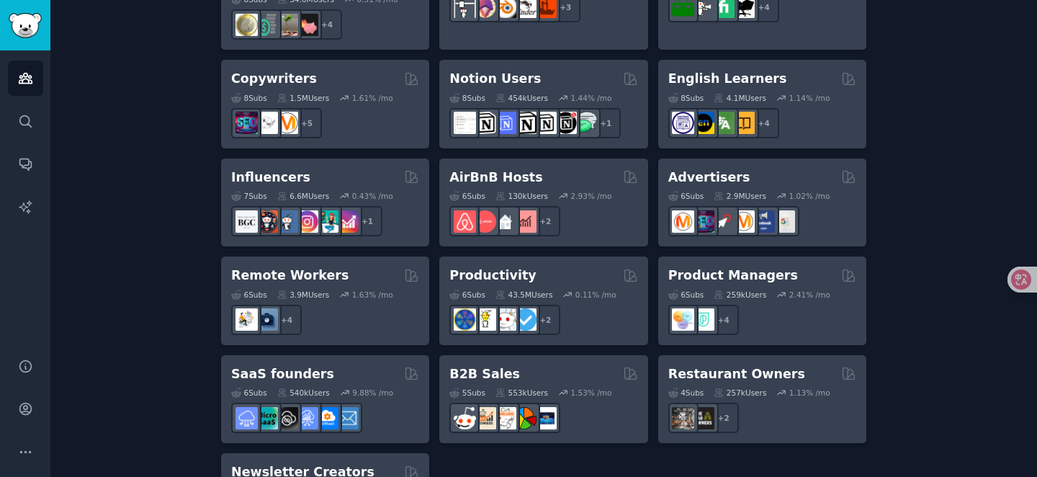
scroll to position [1185, 0]
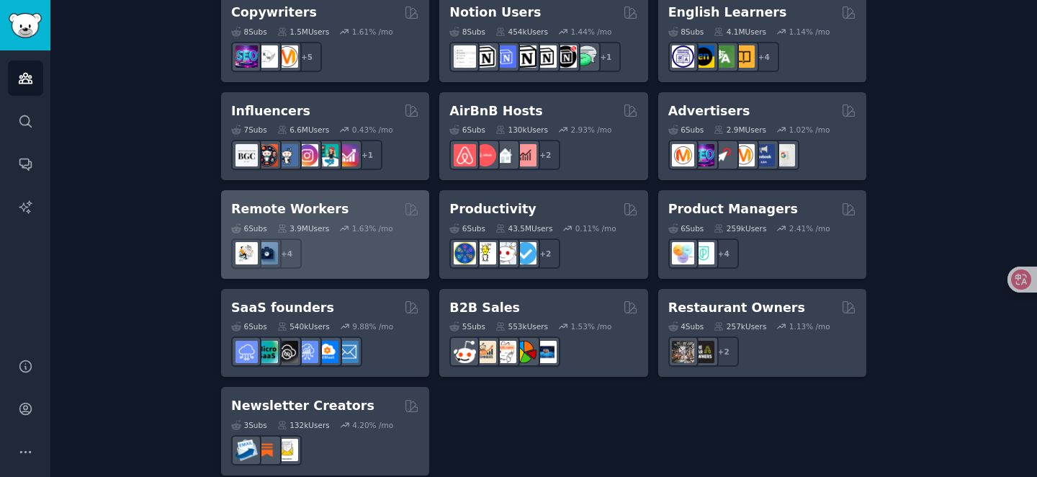
click at [336, 200] on div "Remote Workers" at bounding box center [325, 209] width 188 height 18
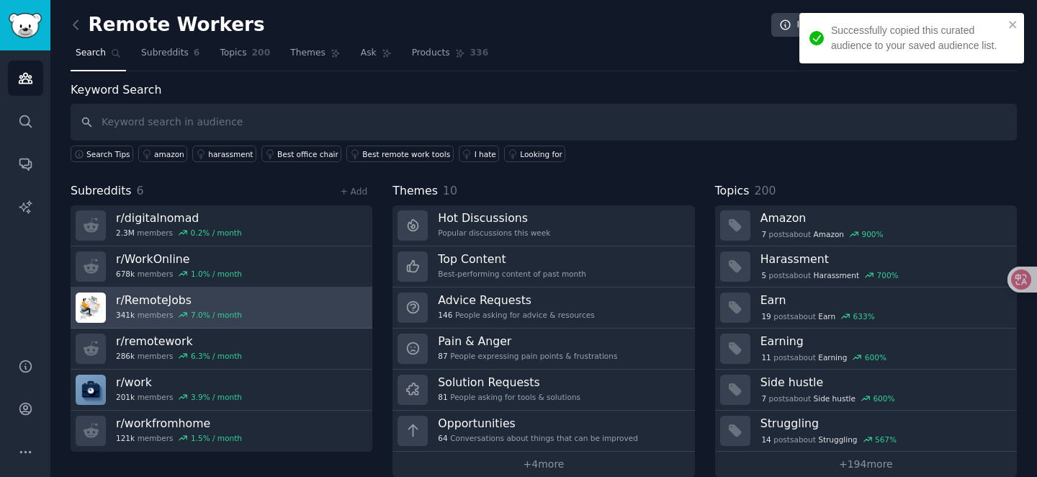
scroll to position [19, 0]
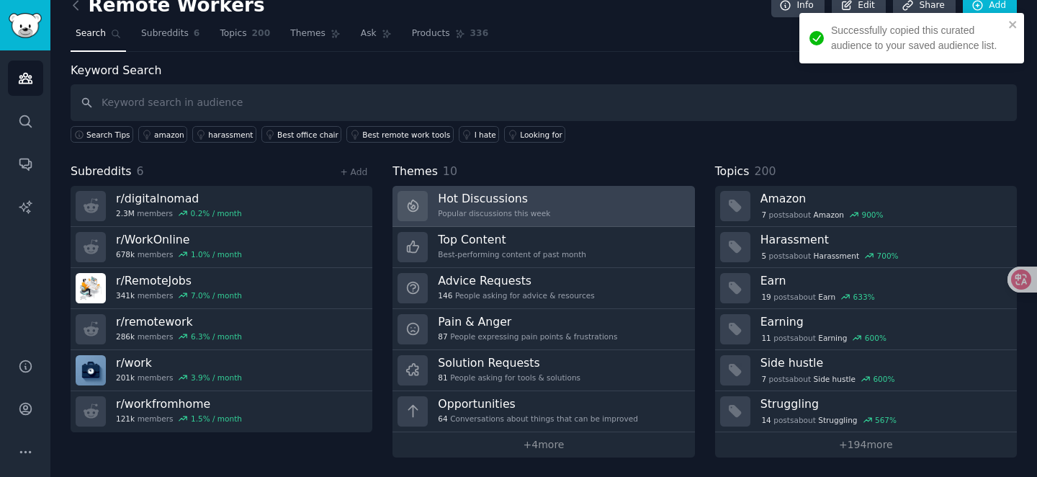
click at [476, 207] on div "Hot Discussions Popular discussions this week" at bounding box center [494, 206] width 112 height 30
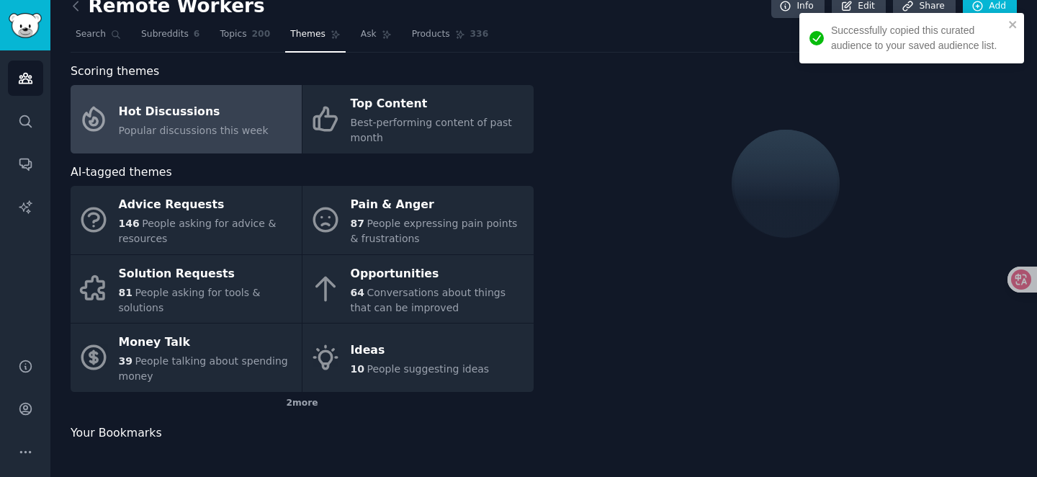
scroll to position [19, 0]
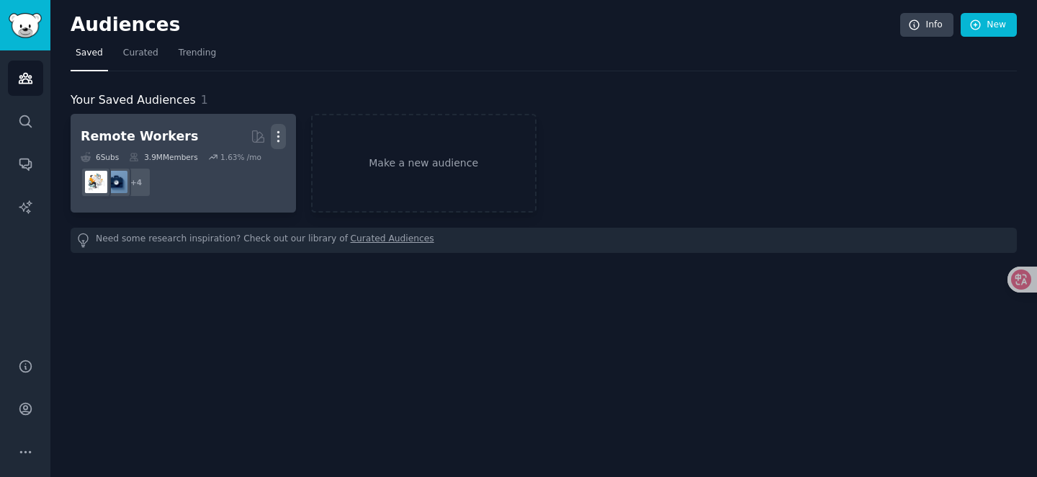
click at [275, 134] on icon "button" at bounding box center [278, 136] width 15 height 15
click at [237, 161] on p "Delete" at bounding box center [239, 166] width 33 height 15
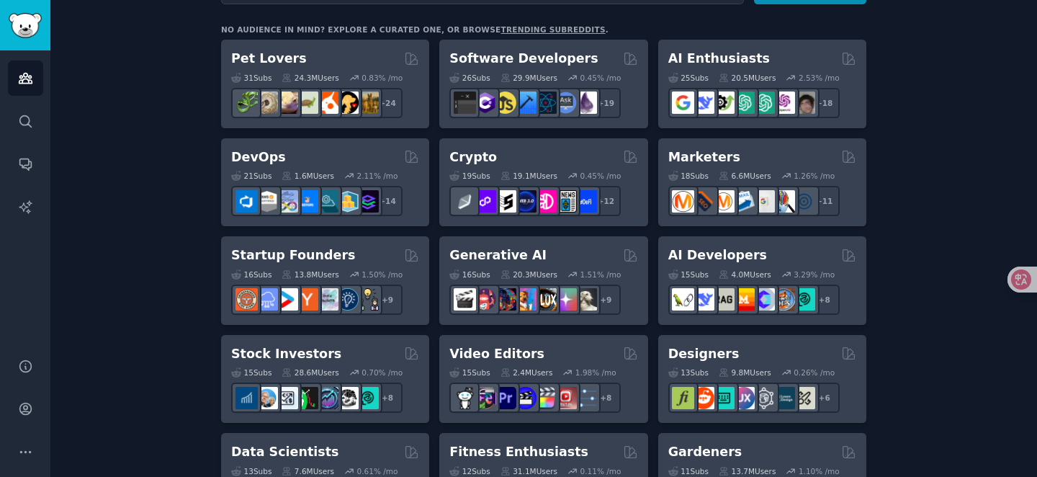
scroll to position [238, 0]
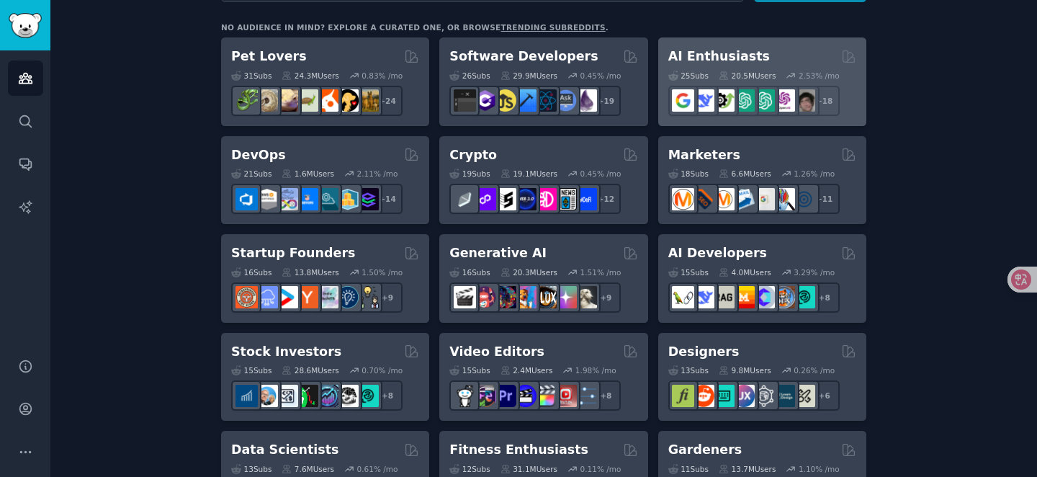
click at [723, 57] on h2 "AI Enthusiasts" at bounding box center [720, 57] width 102 height 18
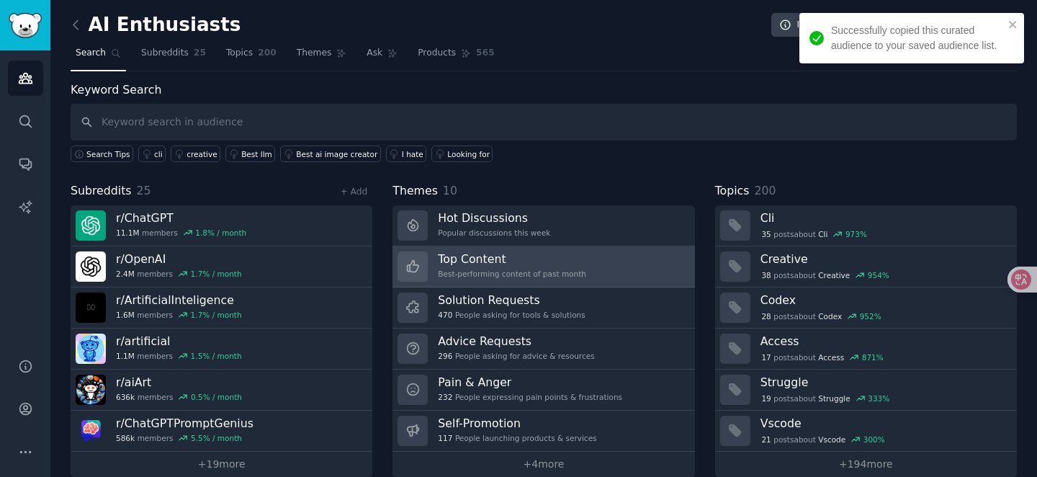
scroll to position [19, 0]
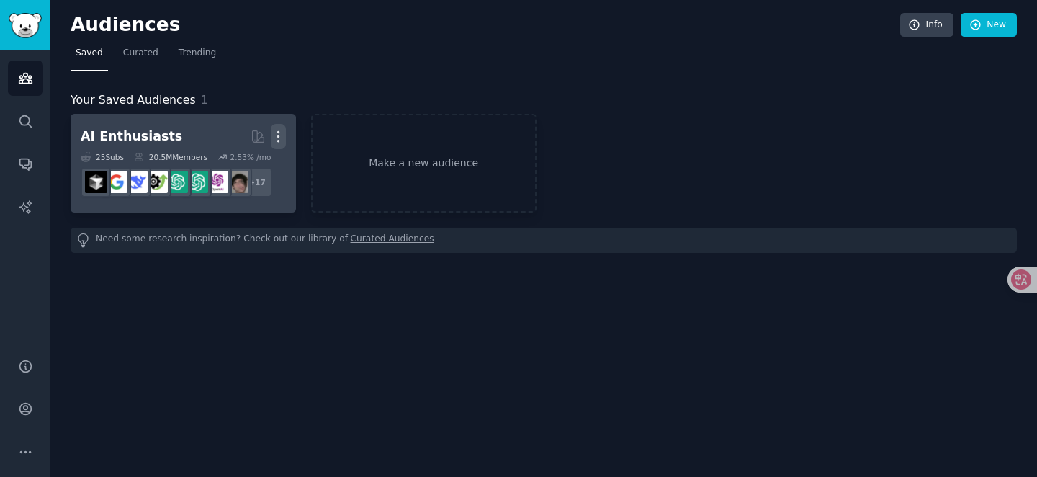
click at [282, 137] on icon "button" at bounding box center [278, 136] width 15 height 15
click at [241, 166] on p "Delete" at bounding box center [239, 166] width 33 height 15
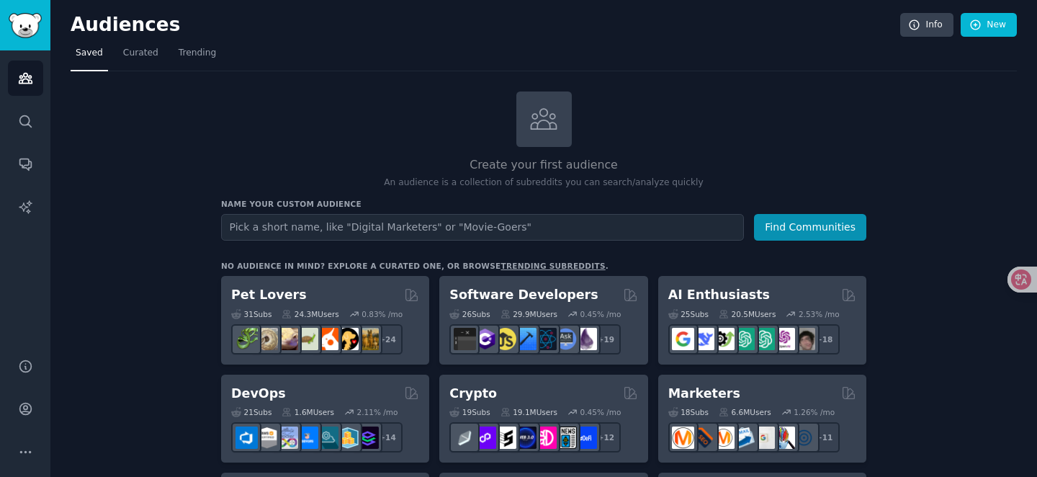
click at [89, 65] on link "Saved" at bounding box center [89, 57] width 37 height 30
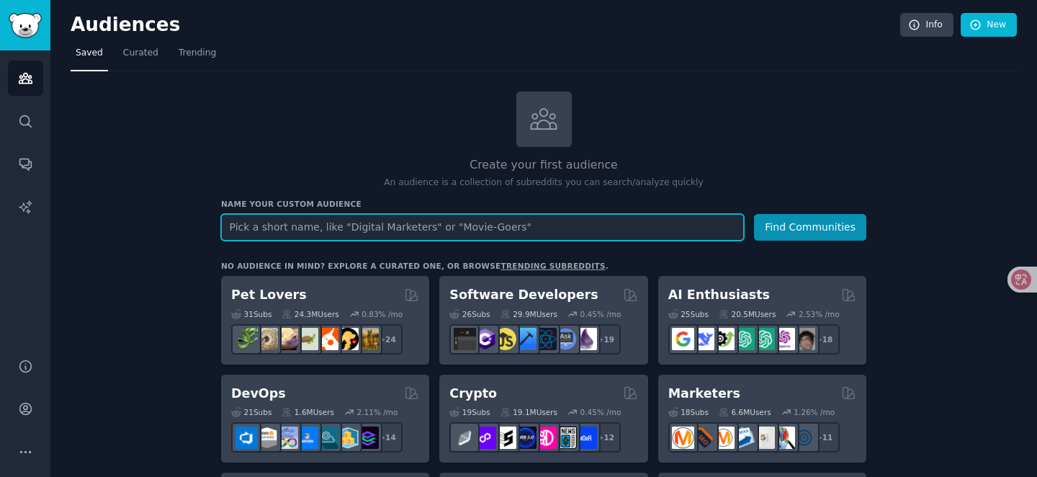
click at [391, 227] on input "text" at bounding box center [482, 227] width 523 height 27
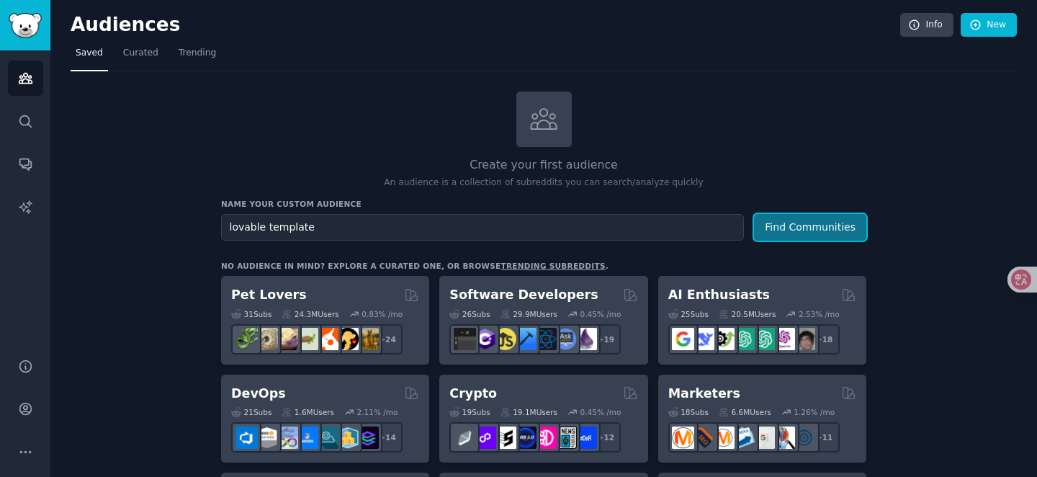
click at [791, 236] on button "Find Communities" at bounding box center [810, 227] width 112 height 27
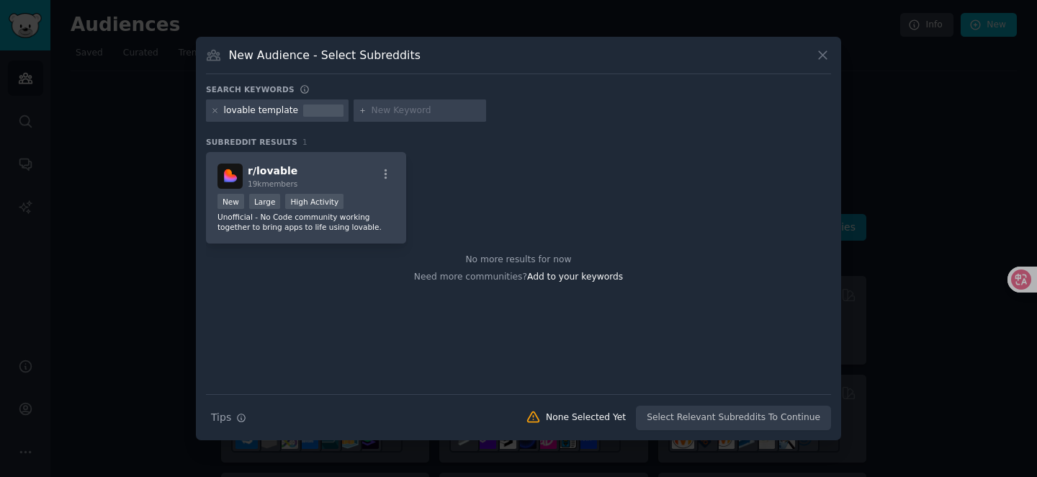
click at [821, 58] on icon at bounding box center [822, 55] width 15 height 15
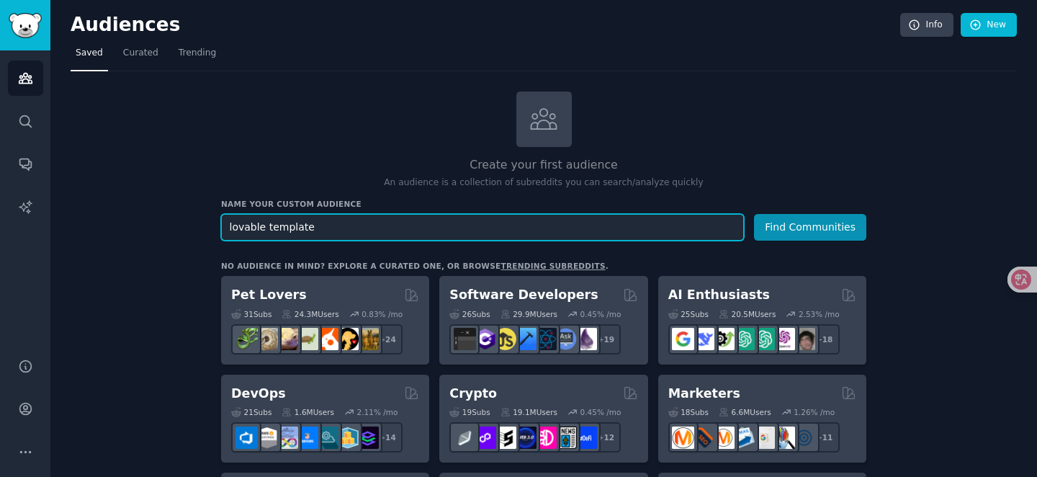
click at [262, 231] on input "lovable template" at bounding box center [482, 227] width 523 height 27
type input "t"
type input "viding code template"
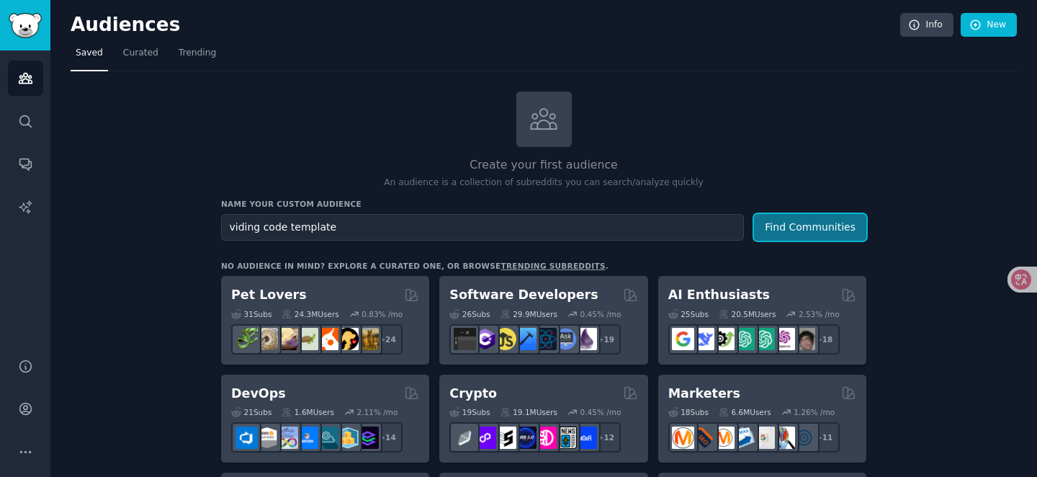
click at [812, 233] on button "Find Communities" at bounding box center [810, 227] width 112 height 27
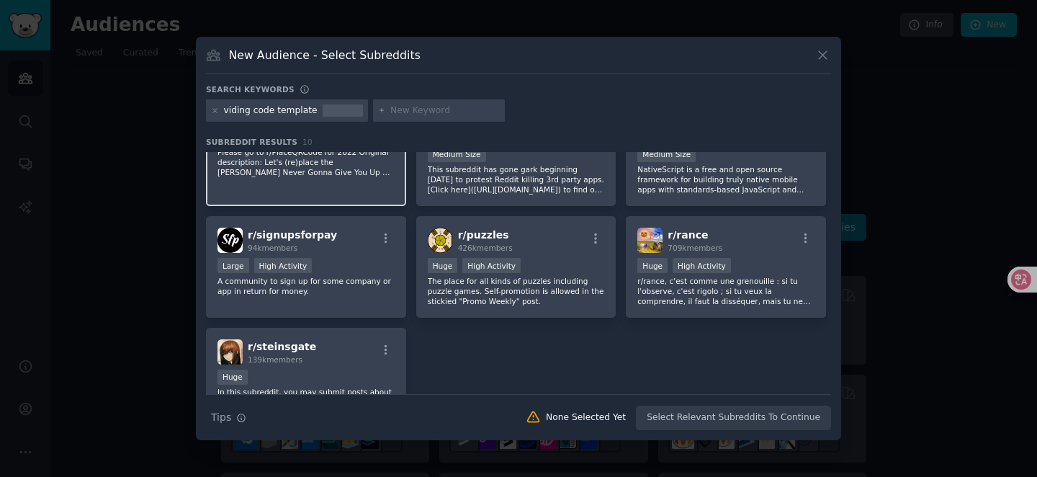
scroll to position [49, 0]
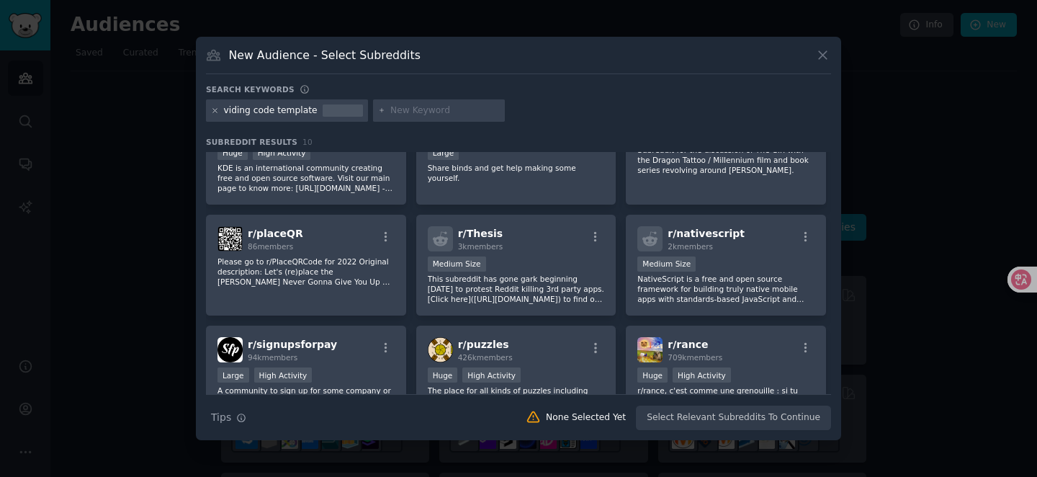
click at [216, 114] on icon at bounding box center [215, 111] width 8 height 8
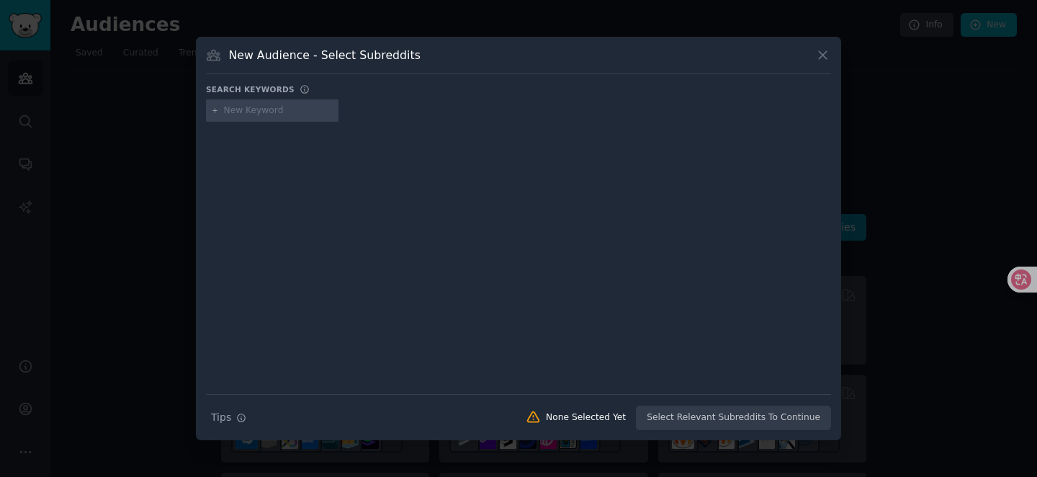
click at [240, 112] on input "text" at bounding box center [279, 110] width 110 height 13
type input "lovable"
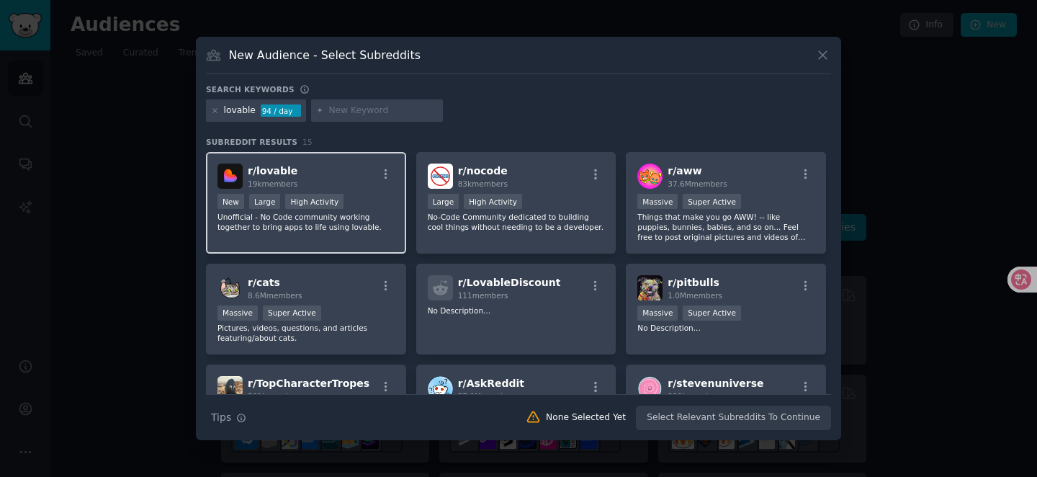
click at [333, 182] on div "r/ lovable 19k members" at bounding box center [306, 176] width 177 height 25
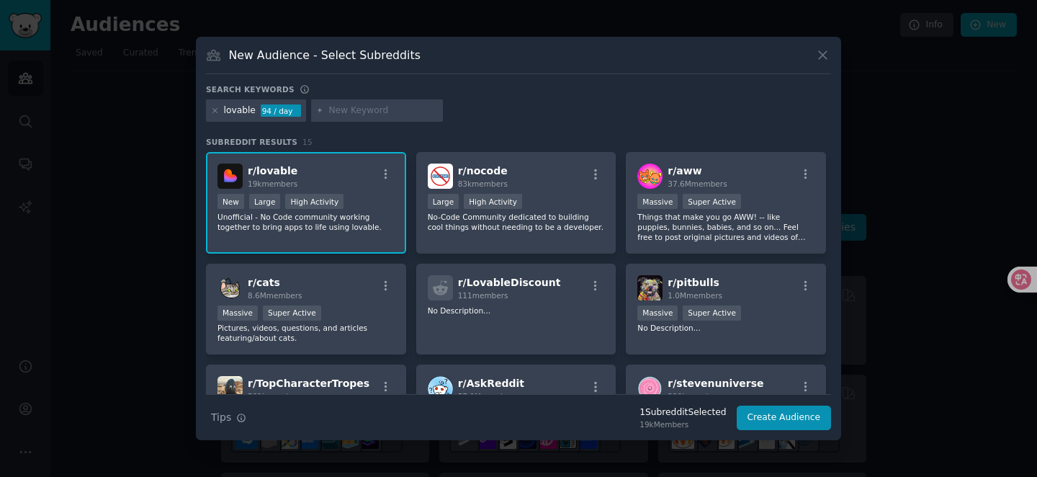
click at [359, 111] on input "text" at bounding box center [384, 110] width 110 height 13
type input "b"
type input "n"
type input "b"
type input "bolt"
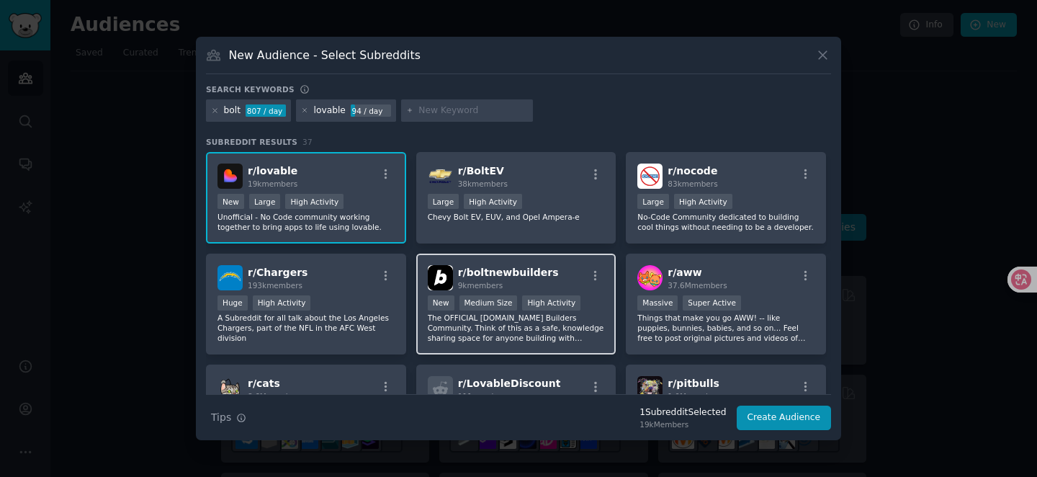
click at [582, 292] on div "r/ boltnewbuilders 9k members >= 80th percentile for submissions / day New Medi…" at bounding box center [516, 305] width 200 height 102
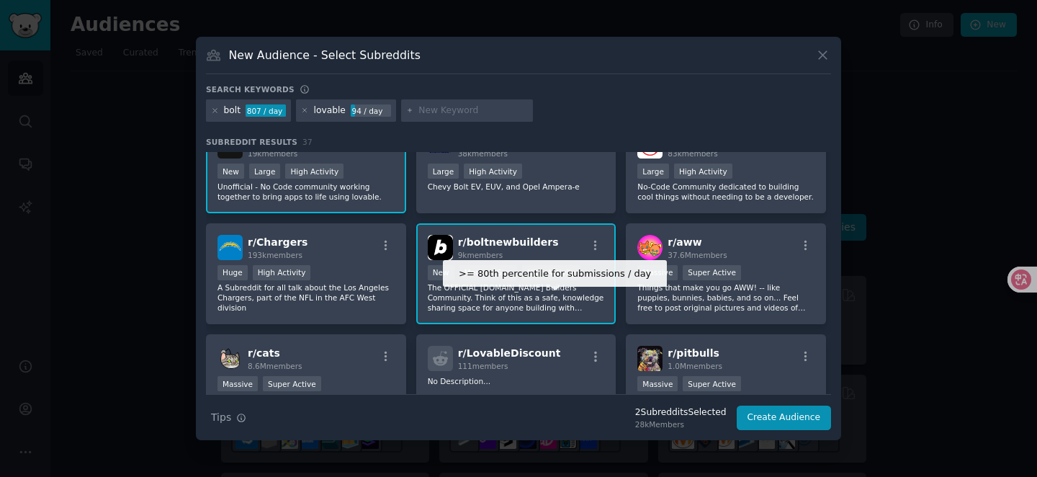
scroll to position [30, 0]
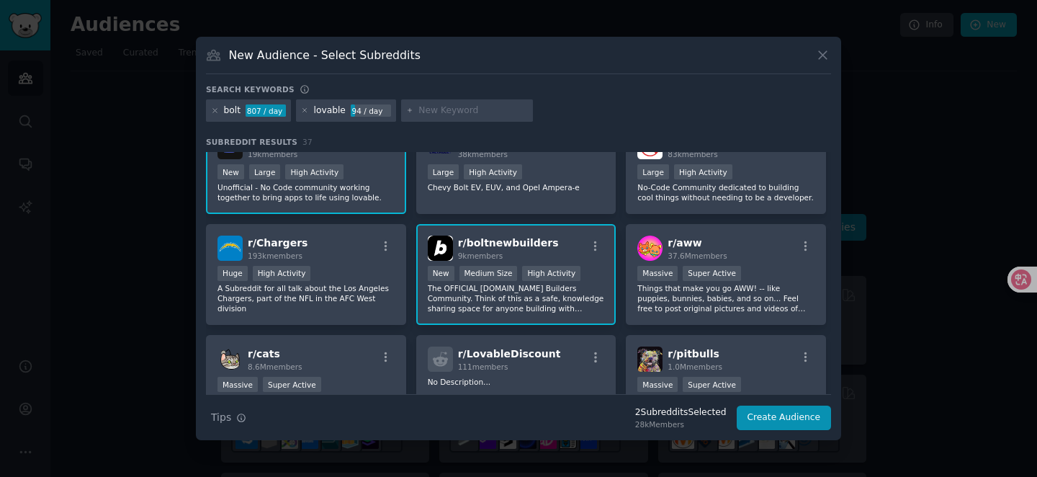
click at [432, 117] on input "text" at bounding box center [474, 110] width 110 height 13
type input "v"
click at [784, 423] on button "Create Audience" at bounding box center [784, 418] width 95 height 24
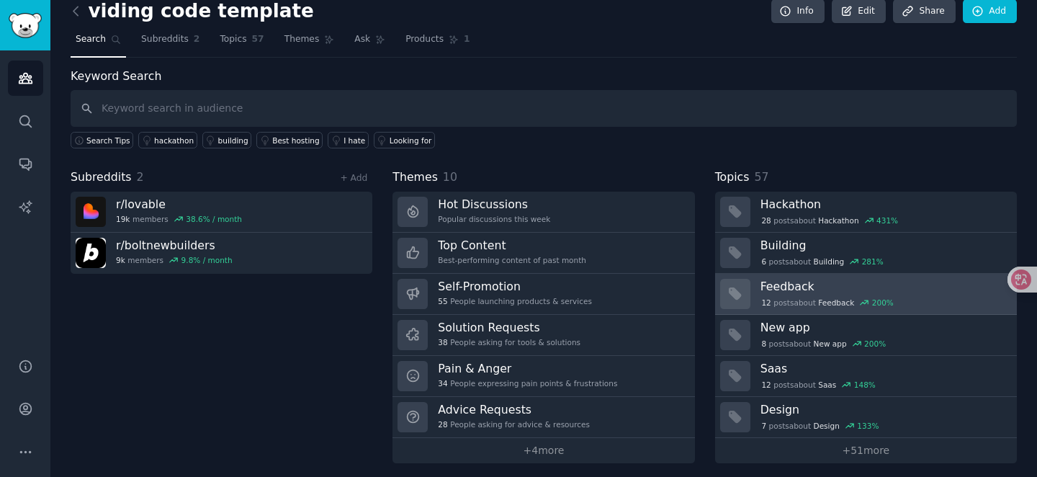
scroll to position [19, 0]
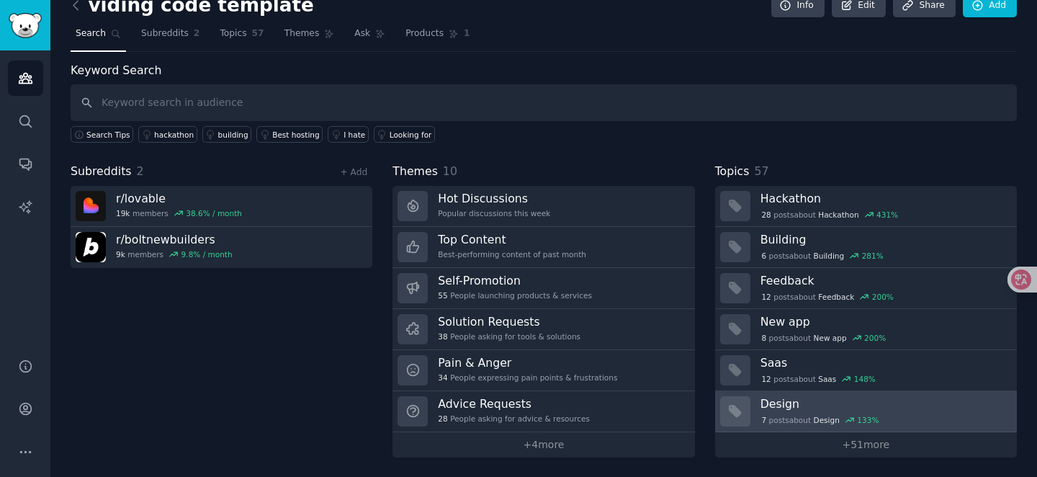
click at [786, 405] on h3 "Design" at bounding box center [884, 403] width 246 height 15
